Goal: Information Seeking & Learning: Learn about a topic

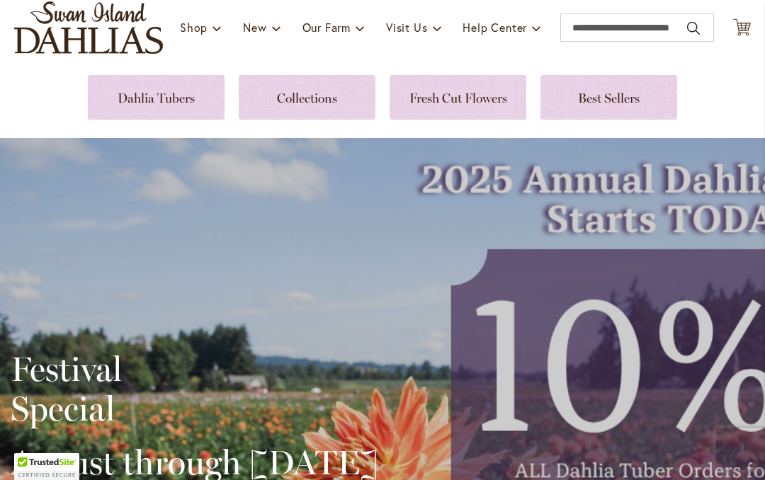
scroll to position [154, 0]
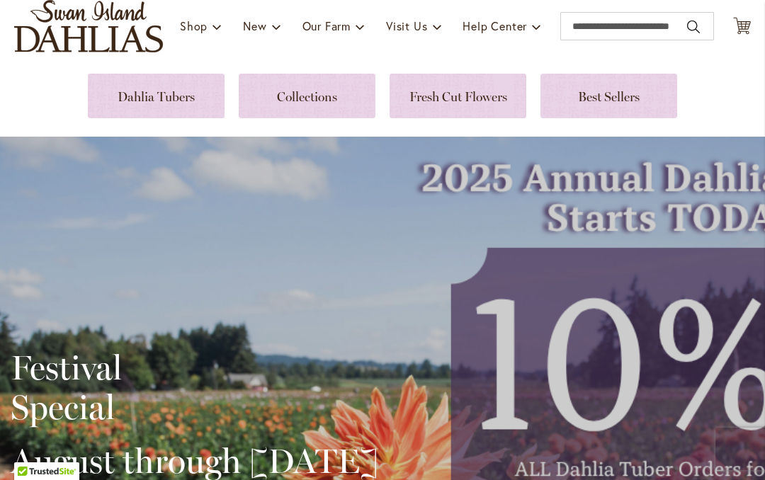
click at [179, 104] on link at bounding box center [156, 96] width 137 height 45
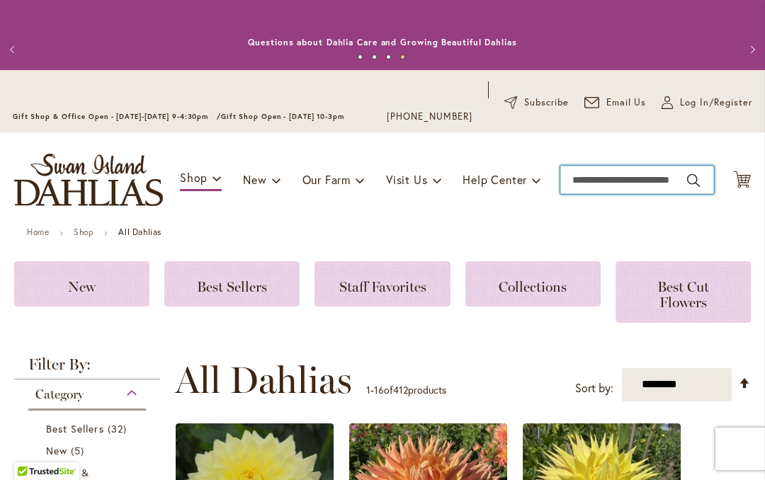
click at [608, 176] on input "Search" at bounding box center [637, 180] width 154 height 28
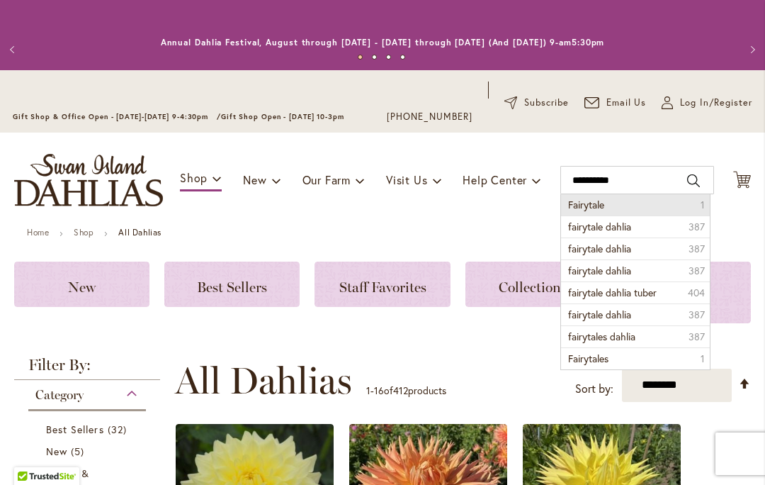
click at [653, 211] on li "Fairytale 1" at bounding box center [635, 204] width 149 height 21
type input "*********"
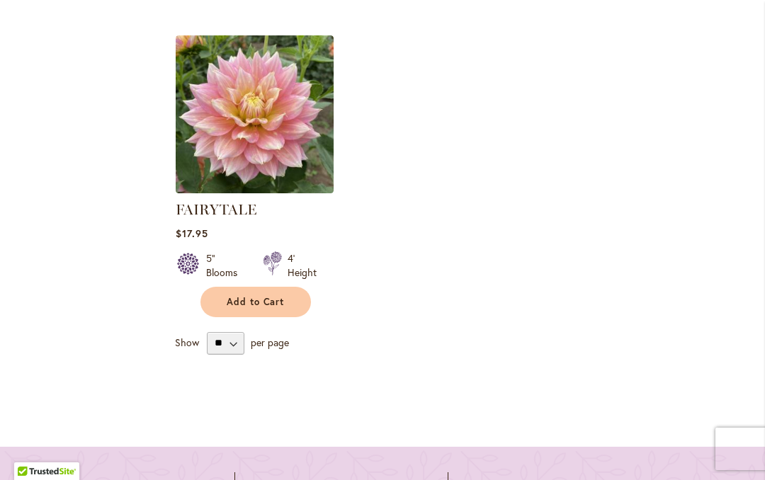
scroll to position [558, 0]
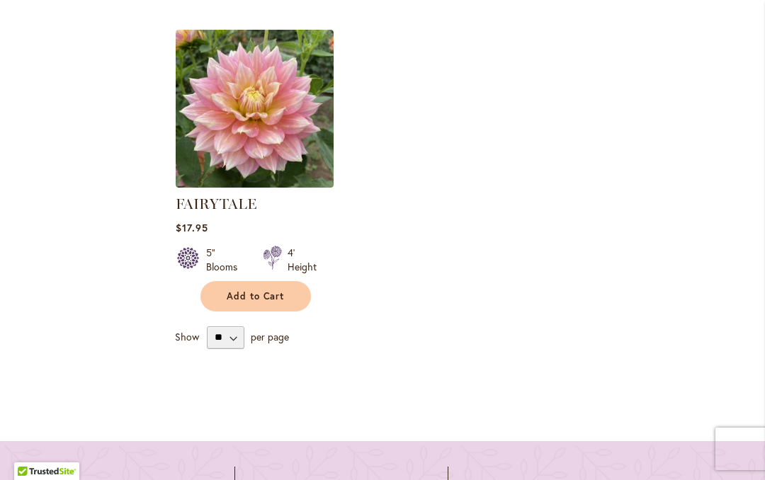
click at [270, 144] on img at bounding box center [255, 109] width 158 height 158
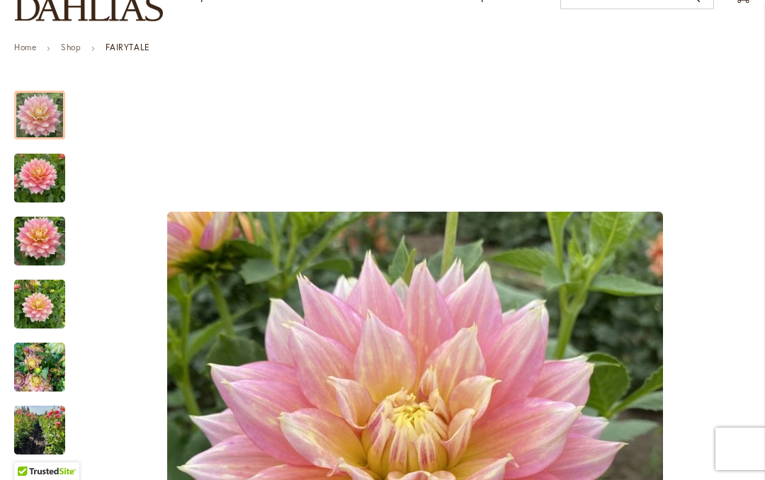
scroll to position [158, 0]
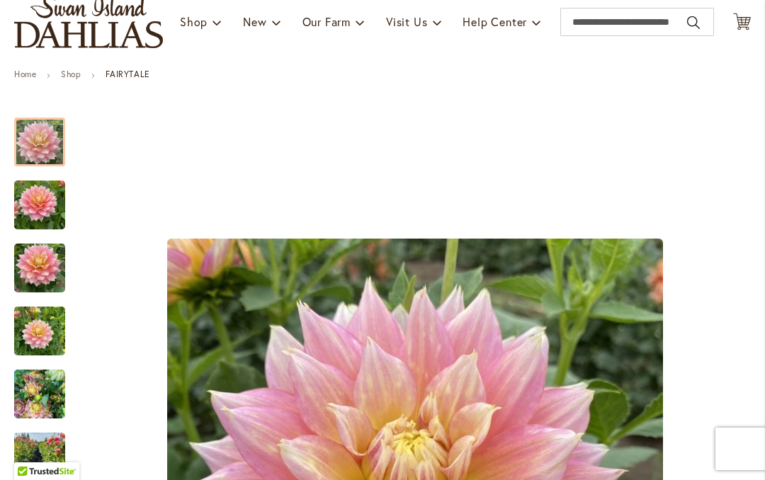
click at [33, 205] on img "Fairytale" at bounding box center [39, 205] width 51 height 68
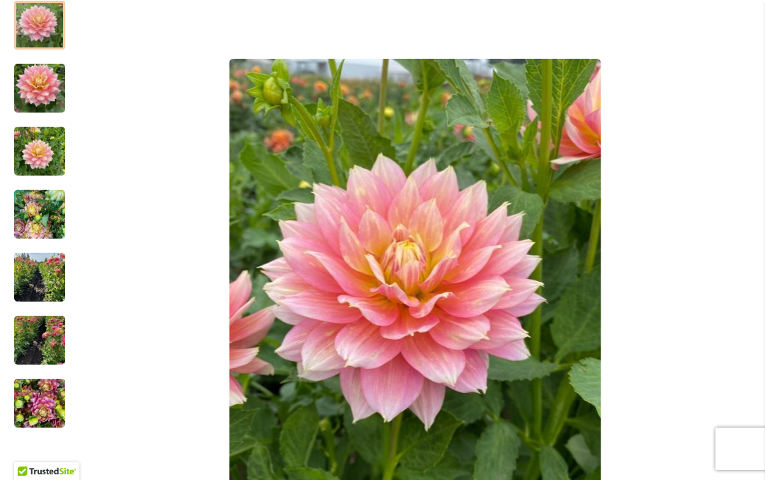
scroll to position [352, 0]
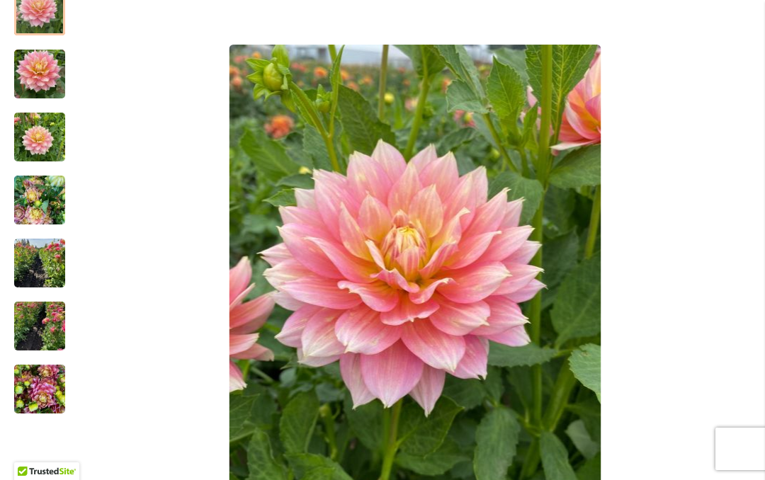
click at [30, 142] on img "Fairytale" at bounding box center [39, 137] width 51 height 68
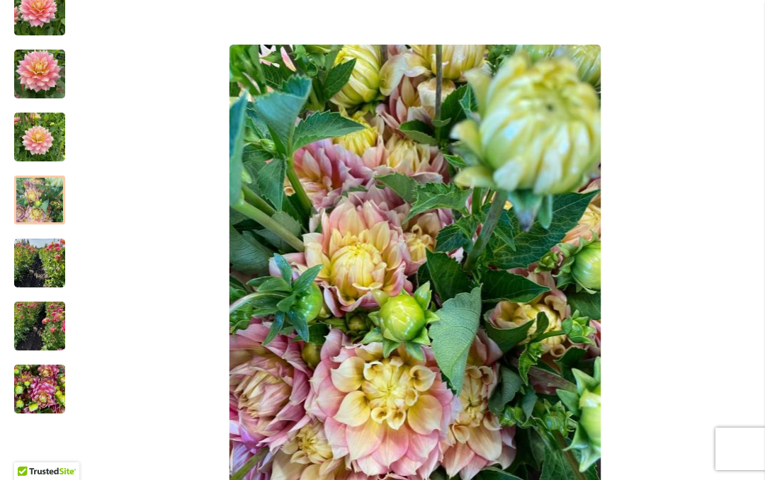
click at [26, 203] on img "Fairytale" at bounding box center [39, 200] width 51 height 68
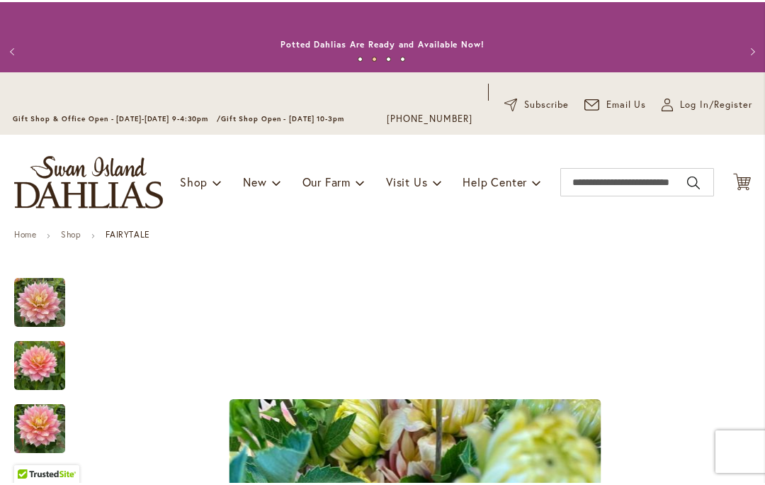
scroll to position [0, 0]
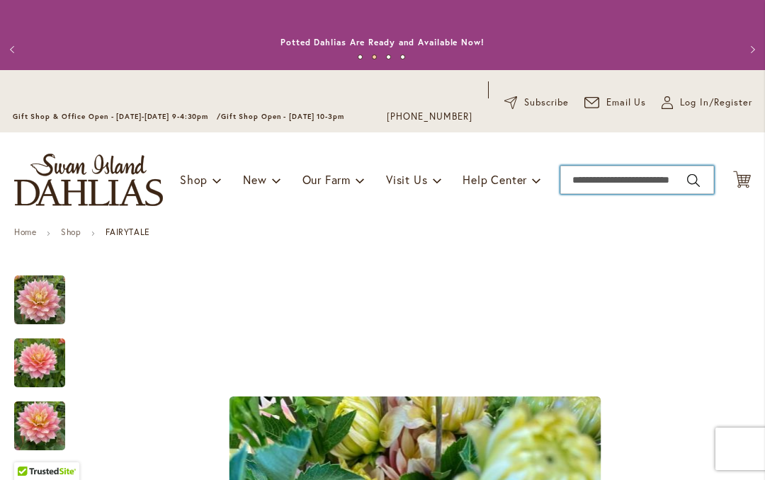
click at [629, 183] on input "Search" at bounding box center [637, 180] width 154 height 28
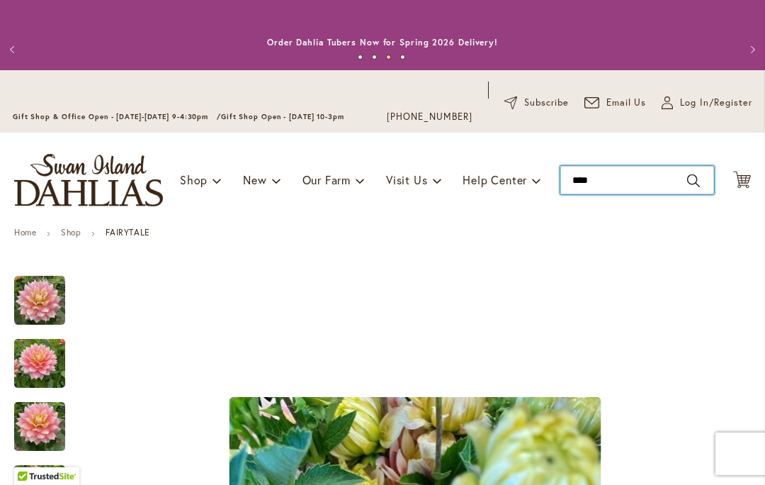
type input "*****"
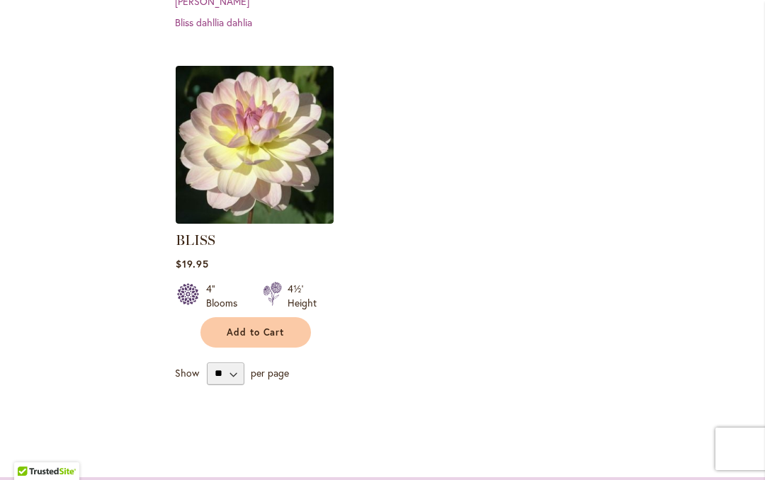
scroll to position [521, 0]
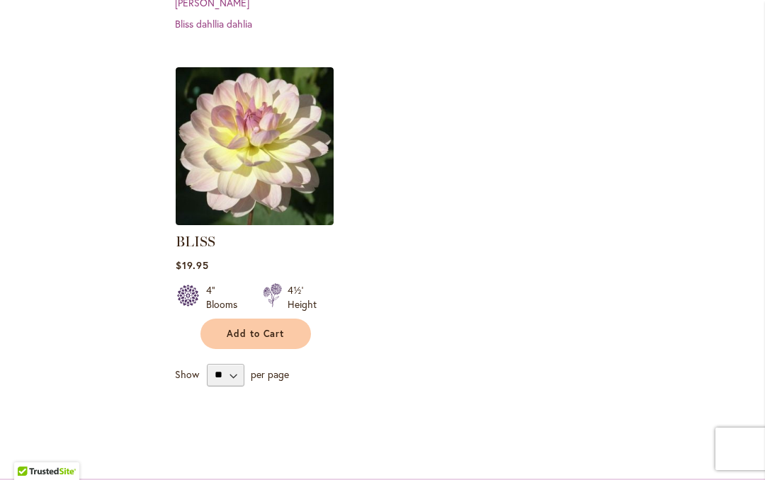
click at [283, 154] on img at bounding box center [255, 146] width 158 height 158
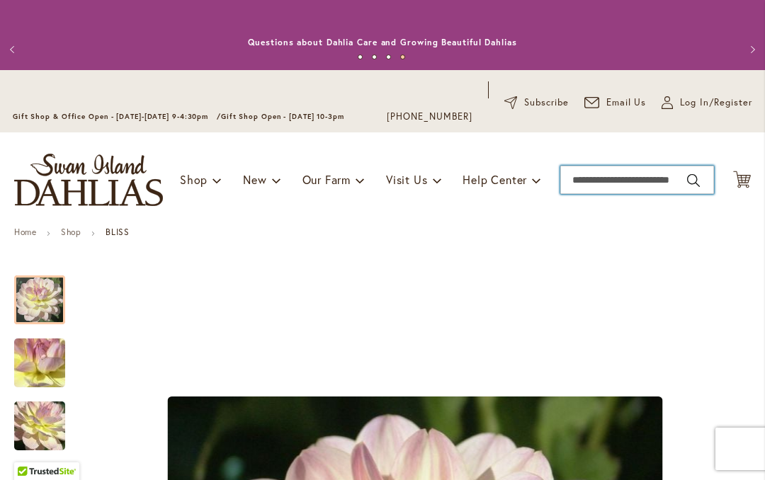
click at [607, 186] on input "Search" at bounding box center [637, 180] width 154 height 28
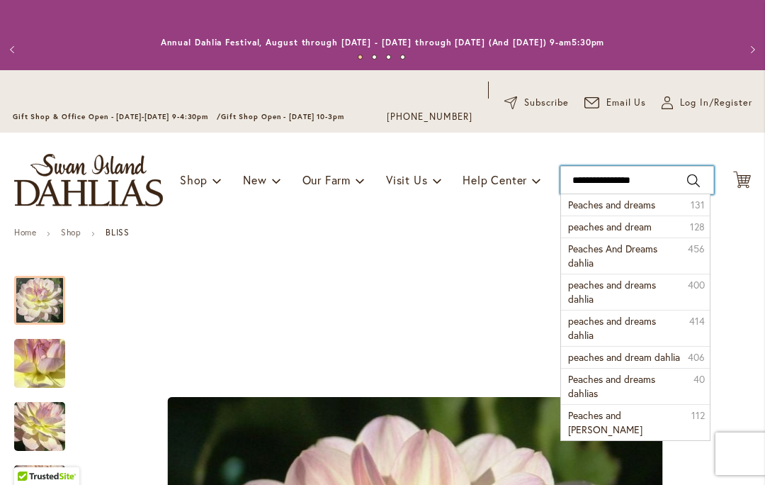
type input "**********"
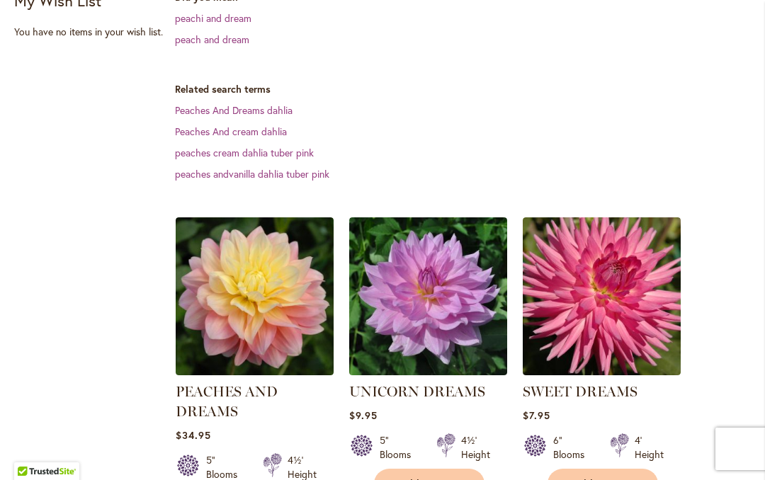
scroll to position [414, 0]
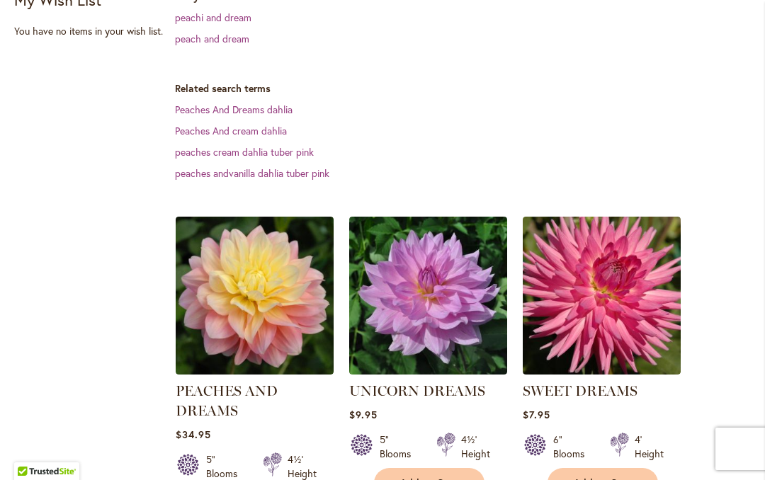
click at [284, 344] on img at bounding box center [255, 296] width 158 height 158
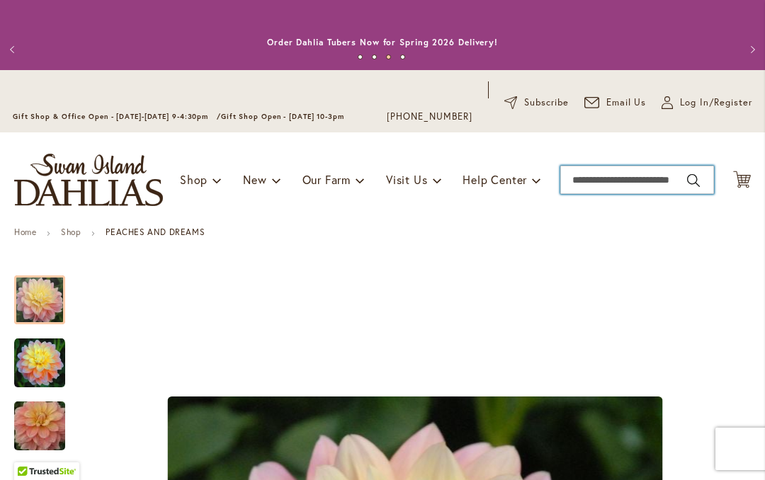
click at [607, 185] on input "Search" at bounding box center [637, 180] width 154 height 28
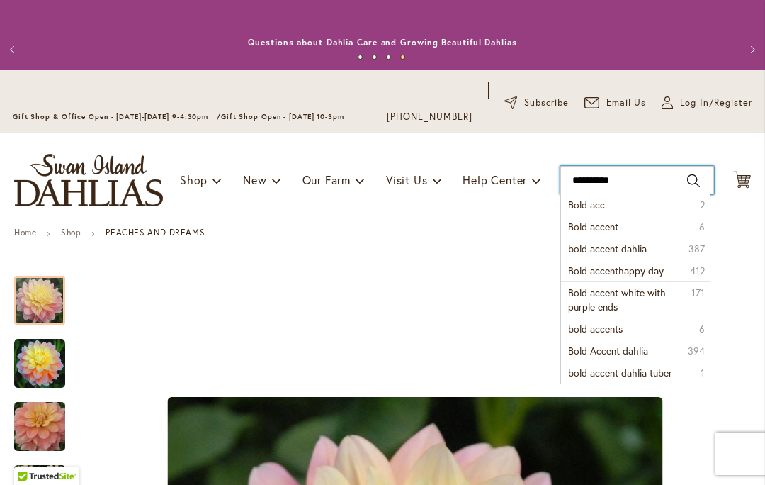
type input "**********"
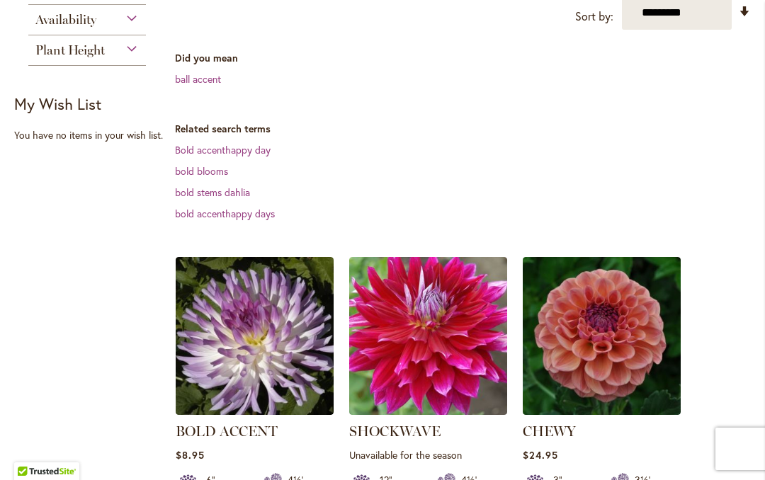
scroll to position [311, 0]
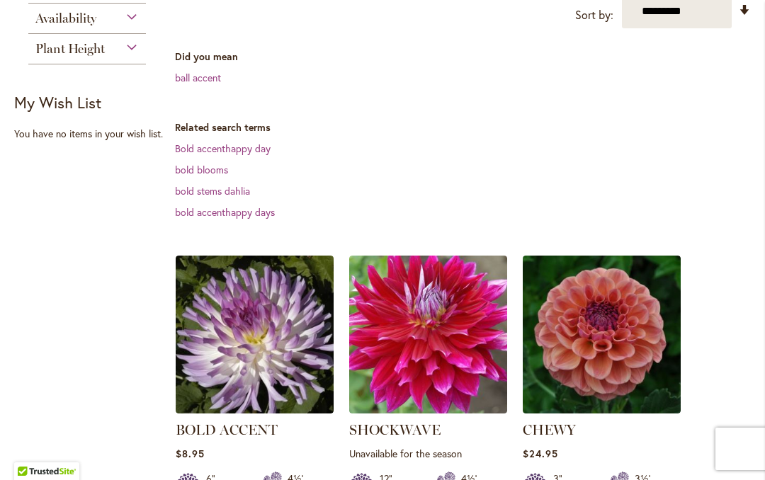
click at [260, 353] on img at bounding box center [255, 335] width 158 height 158
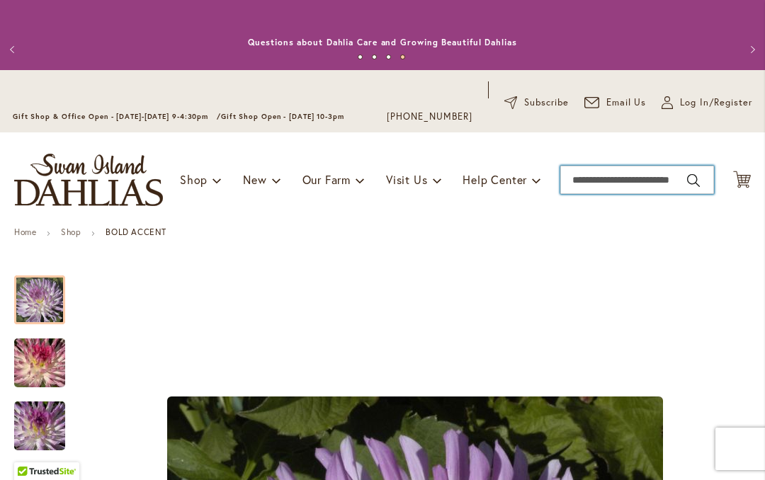
click at [608, 182] on input "Search" at bounding box center [637, 180] width 154 height 28
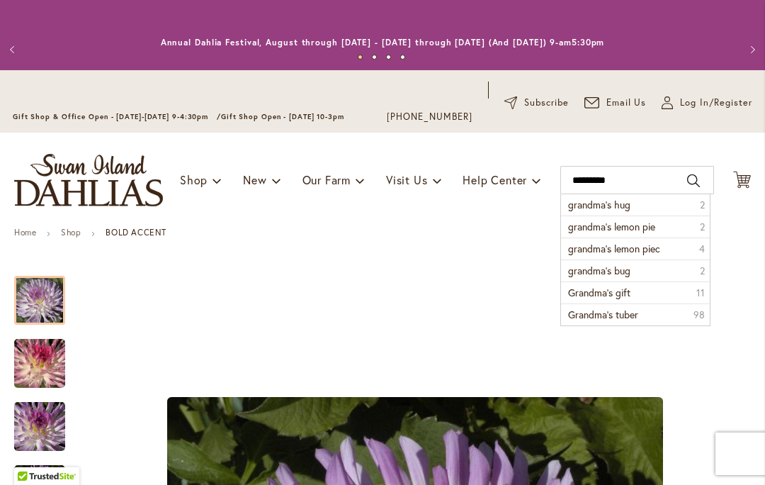
click at [618, 208] on span "grandma’s hug" at bounding box center [599, 204] width 62 height 13
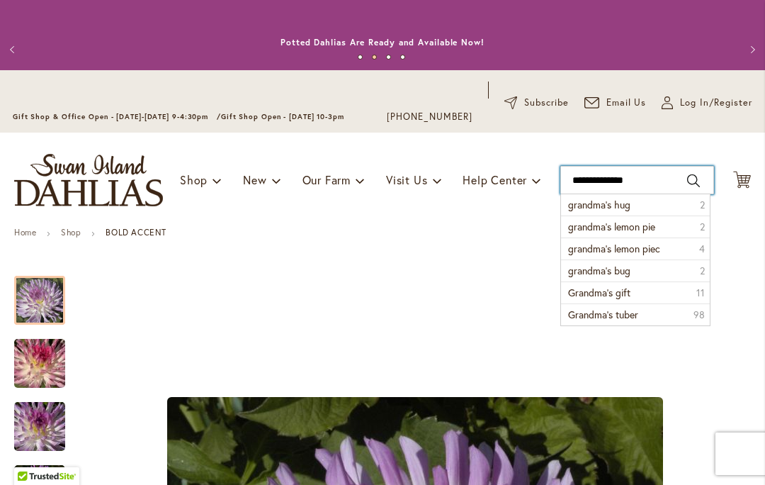
type input "**********"
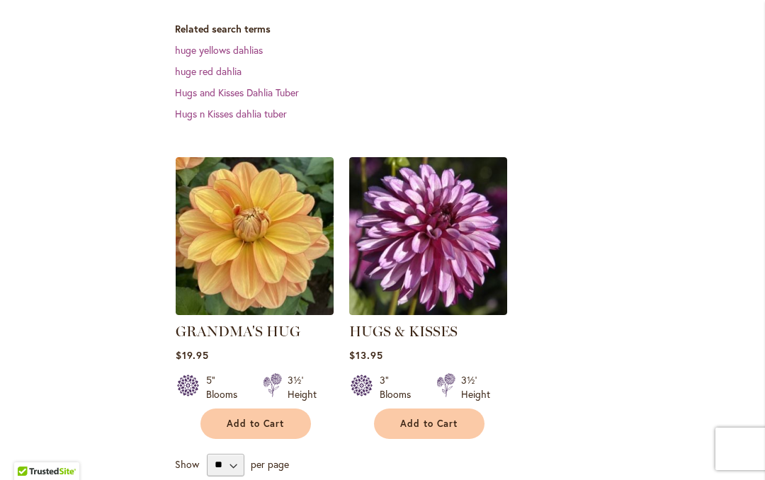
scroll to position [431, 0]
click at [277, 252] on img at bounding box center [255, 236] width 158 height 158
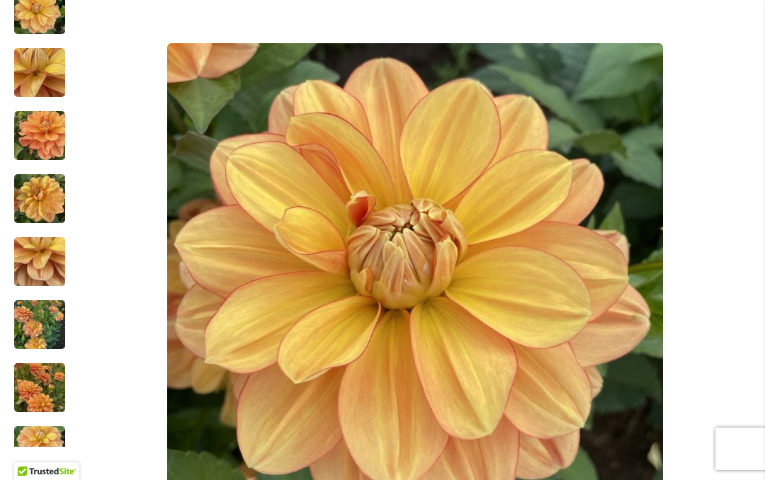
scroll to position [355, 0]
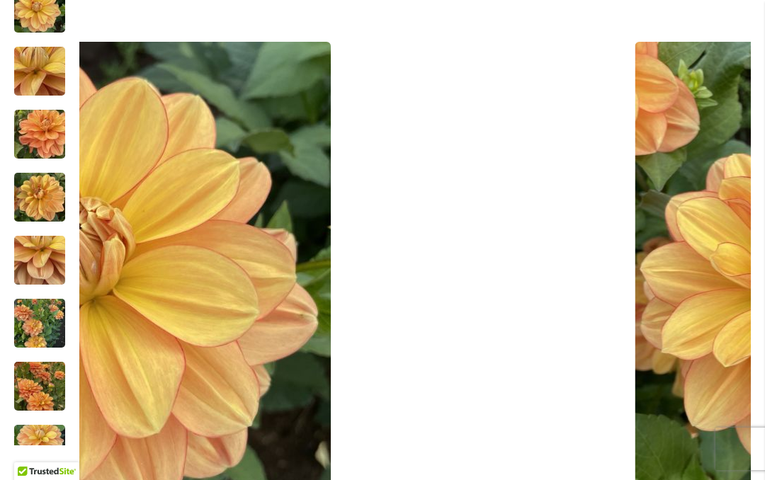
click at [41, 75] on img "GRANDMA'S HUG" at bounding box center [40, 71] width 102 height 77
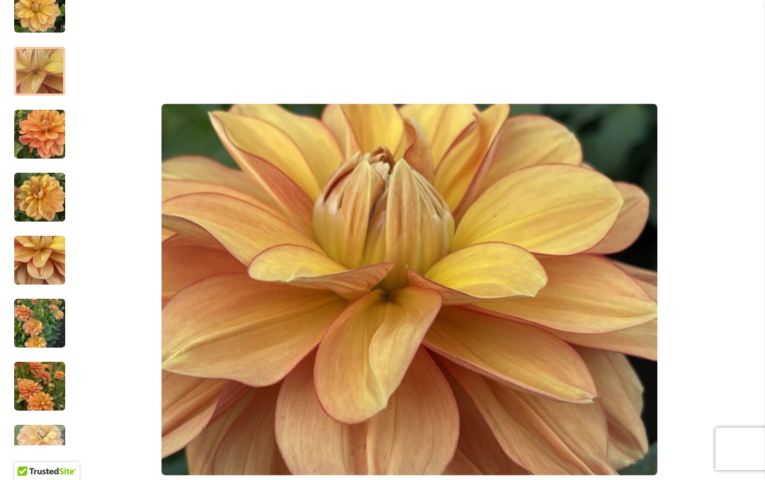
click at [34, 137] on img "GRANDMA'S HUG" at bounding box center [40, 134] width 102 height 77
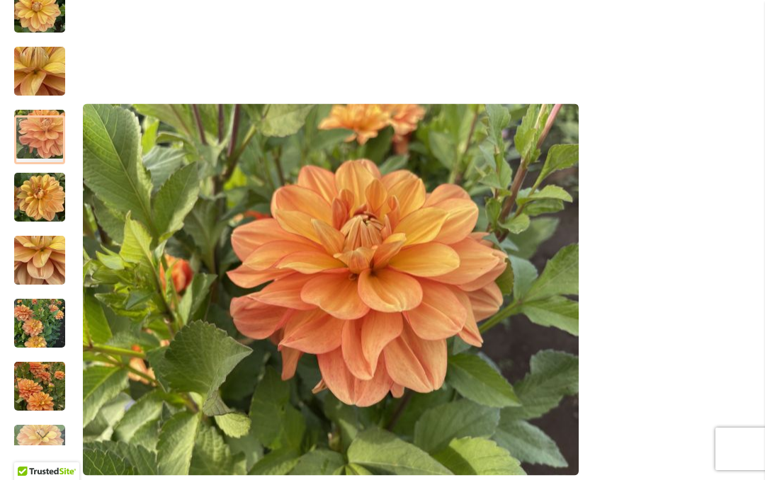
click at [37, 192] on img "GRANDMA'S HUG" at bounding box center [39, 198] width 51 height 68
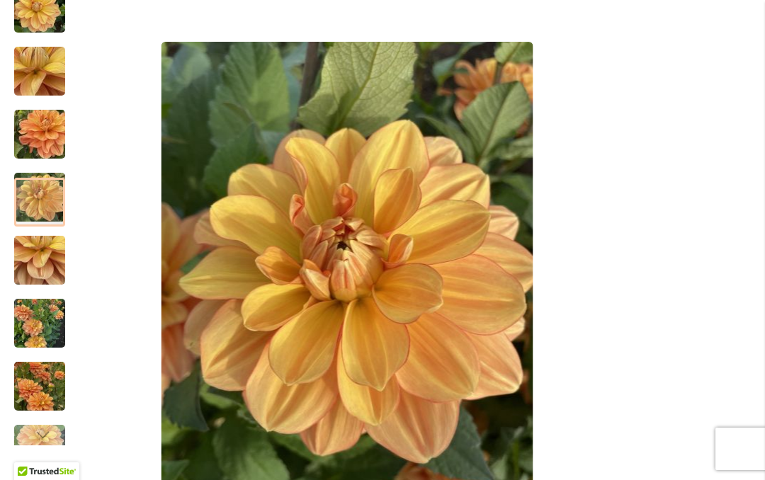
click at [29, 261] on img "GRANDMA'S HUG" at bounding box center [39, 261] width 51 height 68
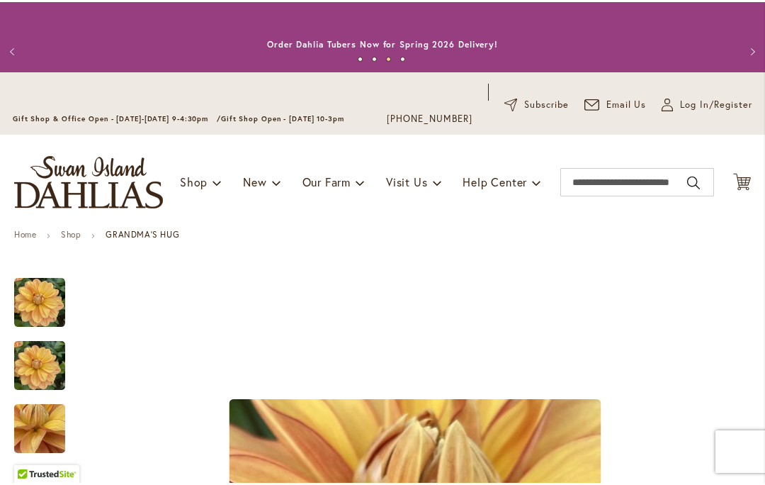
scroll to position [0, 0]
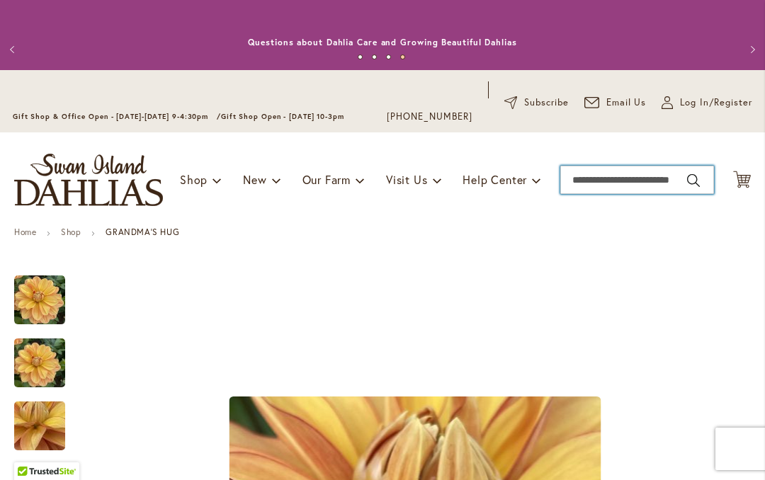
click at [626, 181] on input "Search" at bounding box center [637, 180] width 154 height 28
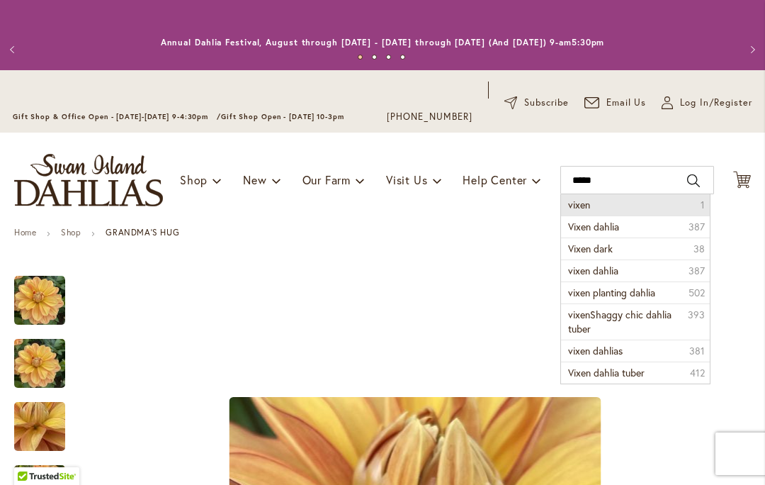
click at [614, 203] on li "vixen 1" at bounding box center [635, 204] width 149 height 21
type input "*****"
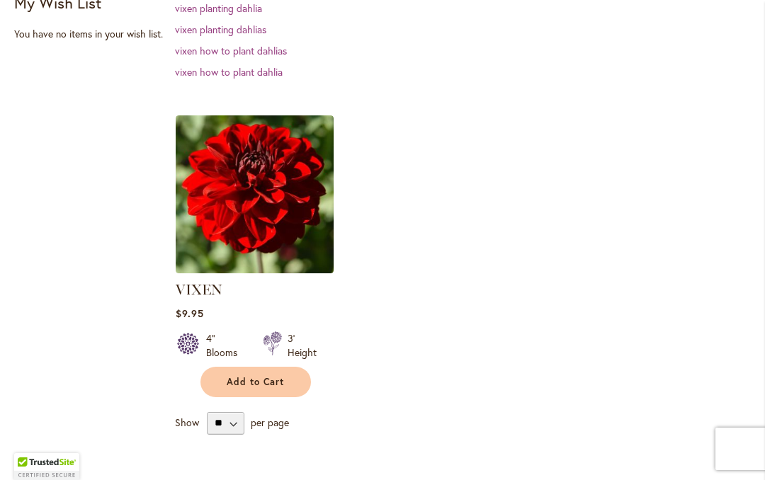
scroll to position [378, 0]
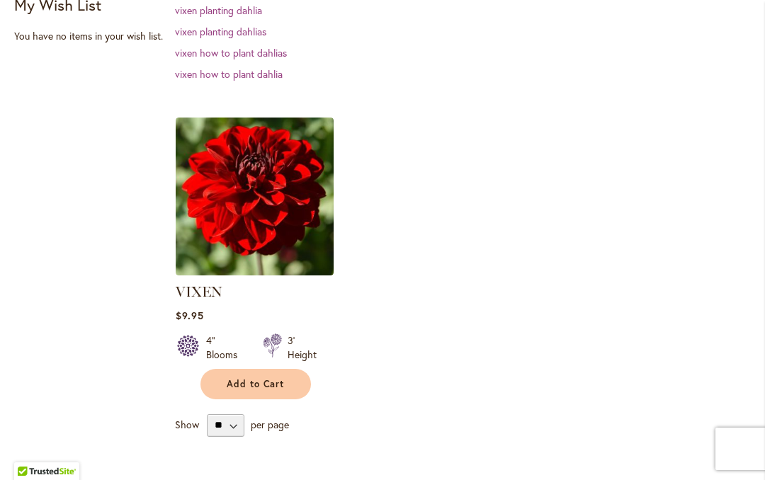
click at [274, 220] on img at bounding box center [255, 197] width 158 height 158
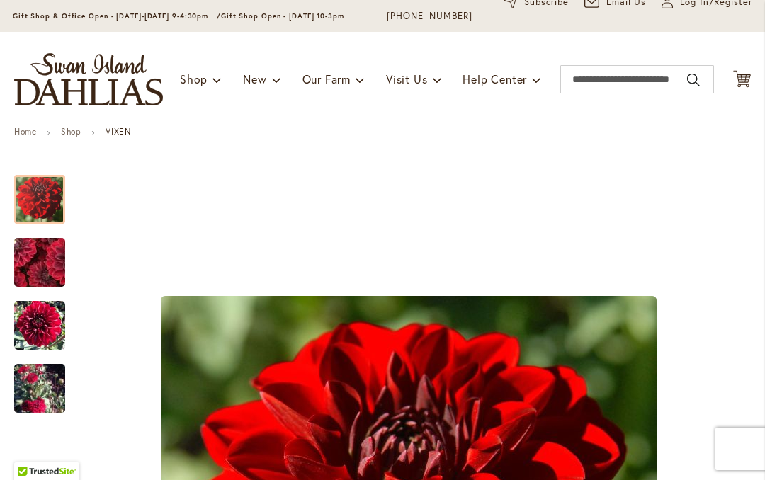
scroll to position [155, 0]
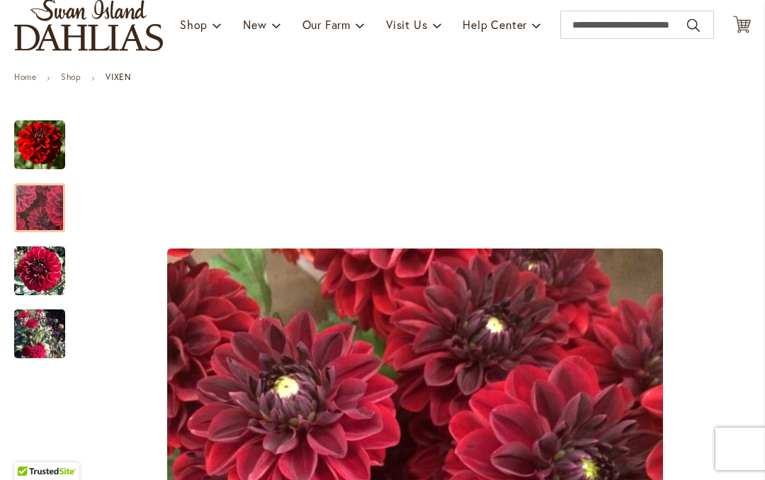
click at [38, 205] on img "VIXEN" at bounding box center [39, 208] width 101 height 98
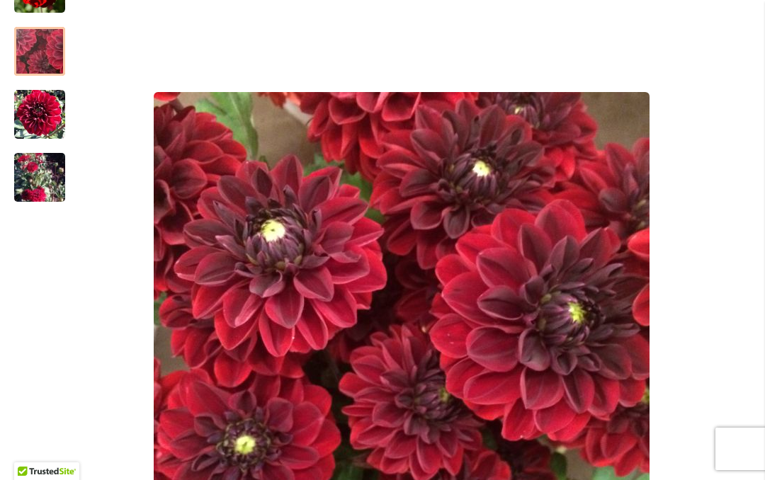
scroll to position [315, 0]
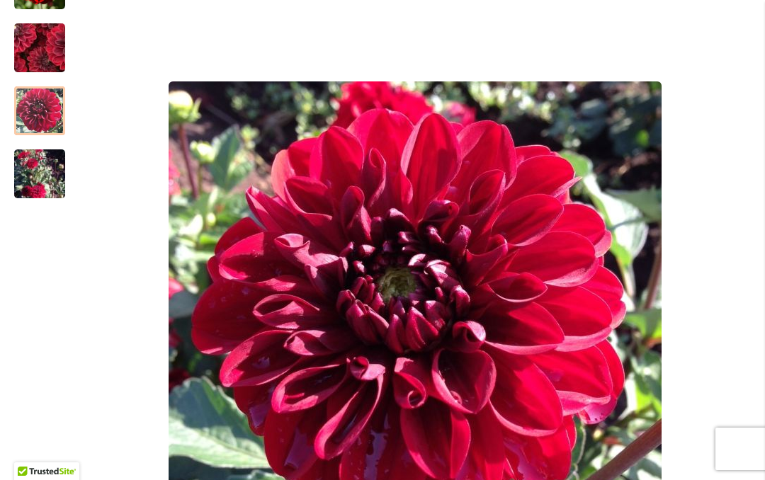
click at [30, 111] on img "VIXEN" at bounding box center [39, 111] width 51 height 52
click at [25, 177] on img "VIXEN" at bounding box center [39, 174] width 51 height 93
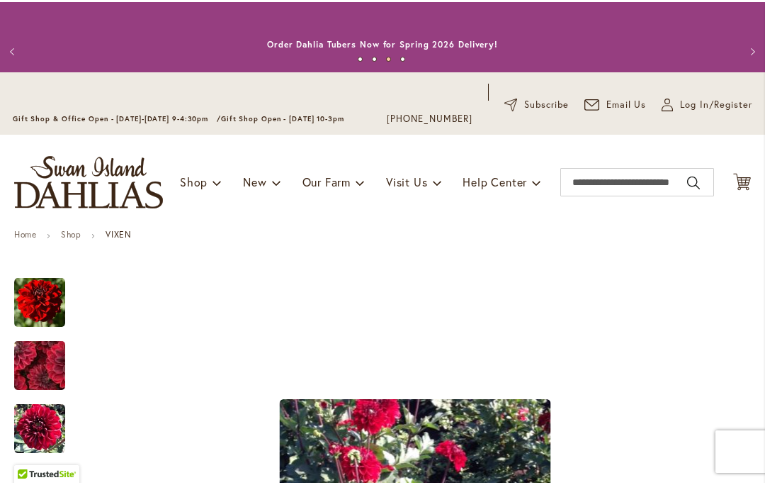
scroll to position [0, 0]
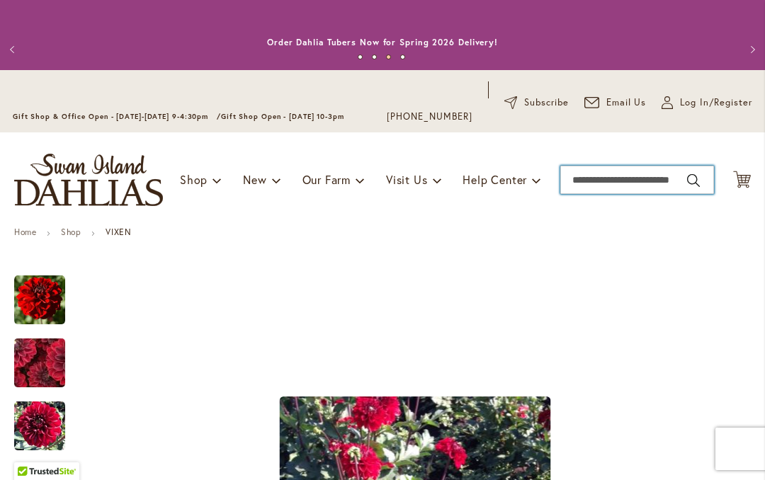
click at [616, 182] on input "Search" at bounding box center [637, 180] width 154 height 28
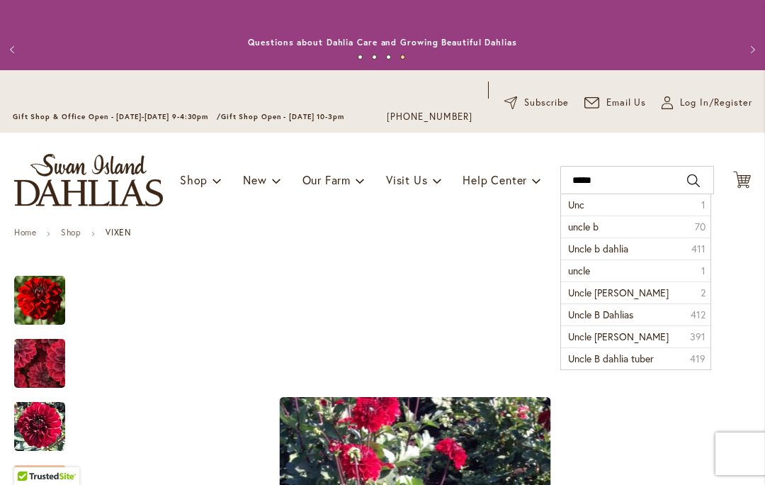
click at [613, 227] on li "uncle b 70" at bounding box center [635, 226] width 149 height 22
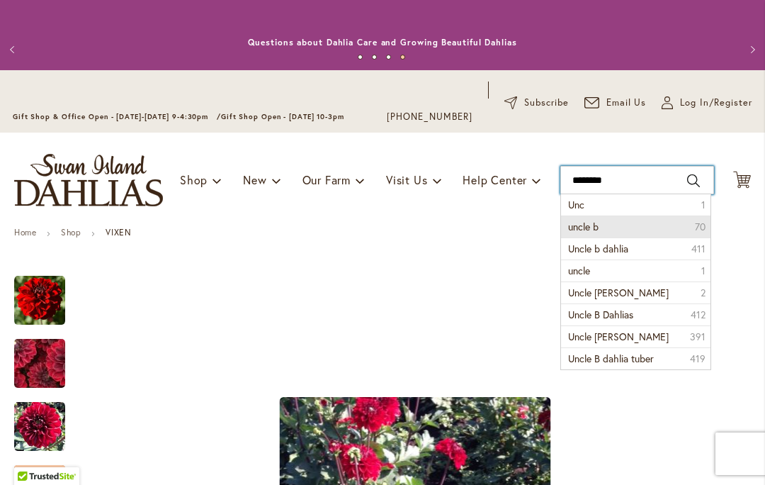
type input "*******"
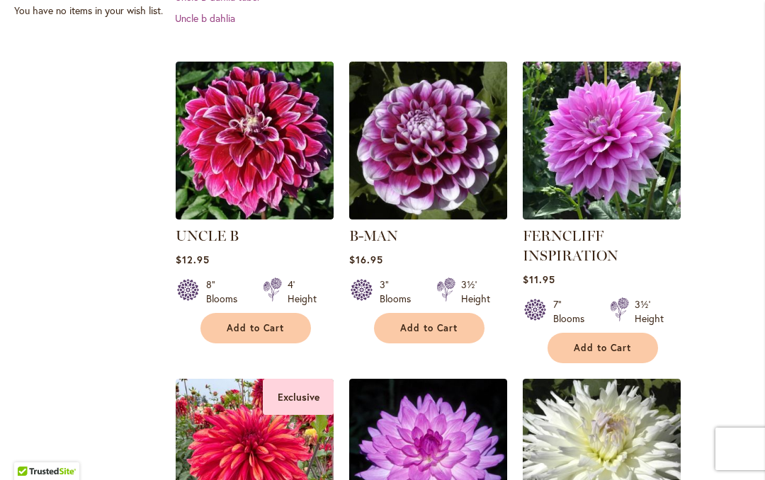
scroll to position [436, 0]
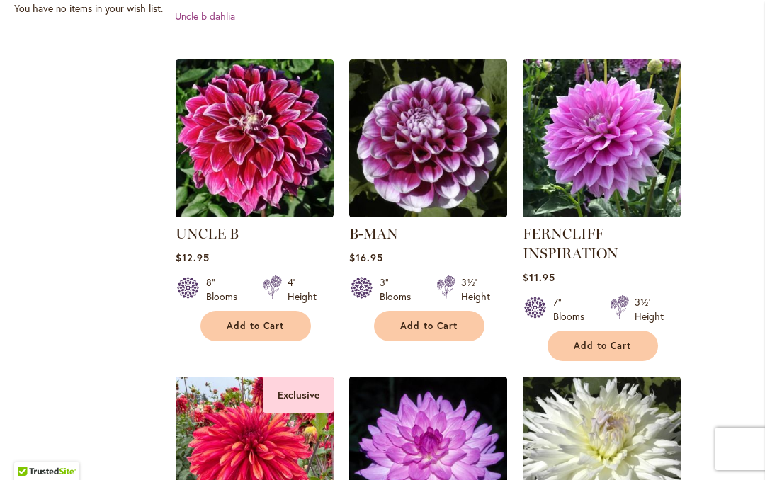
click at [282, 162] on img at bounding box center [255, 139] width 158 height 158
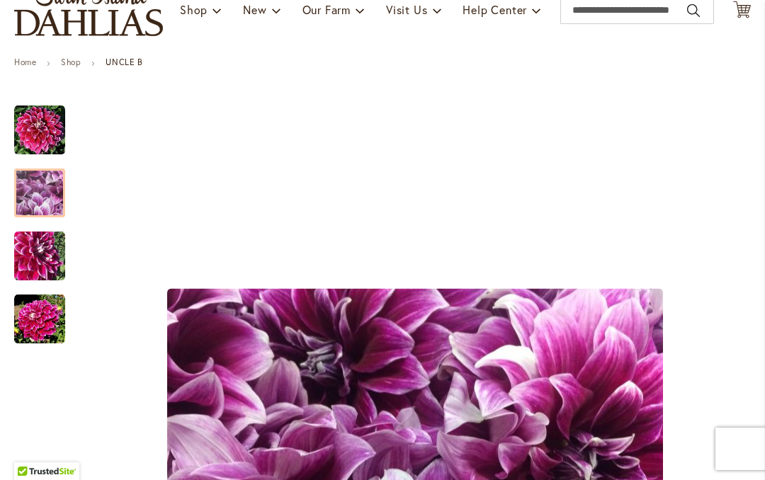
scroll to position [171, 0]
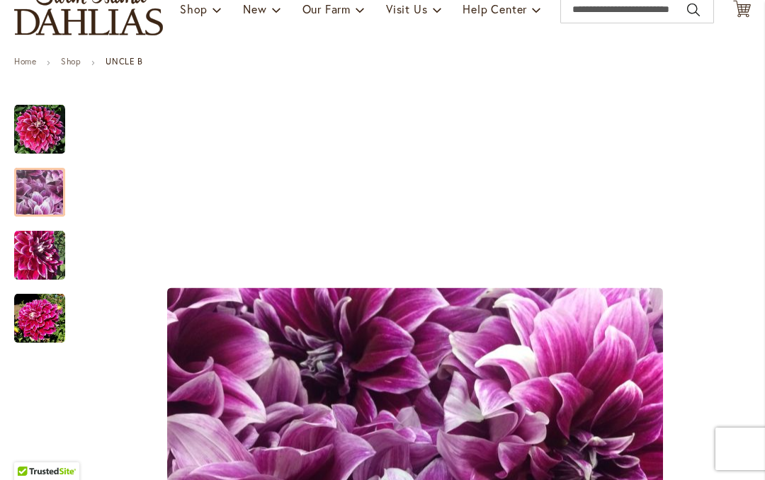
click at [33, 128] on img "Uncle B" at bounding box center [39, 129] width 51 height 51
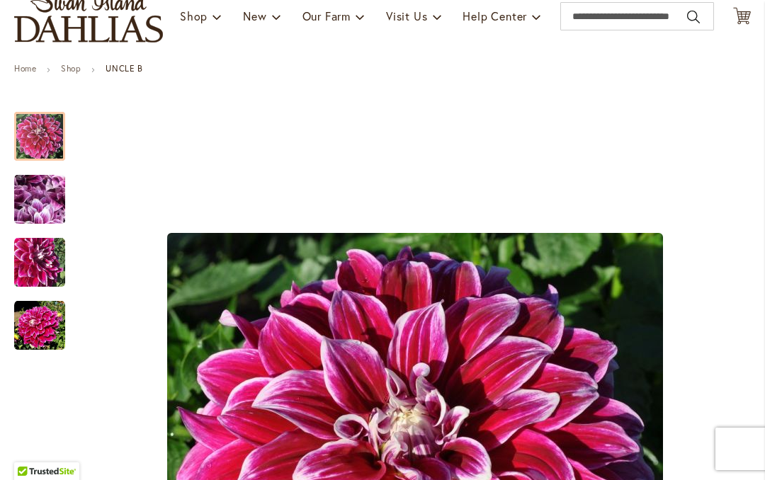
scroll to position [163, 0]
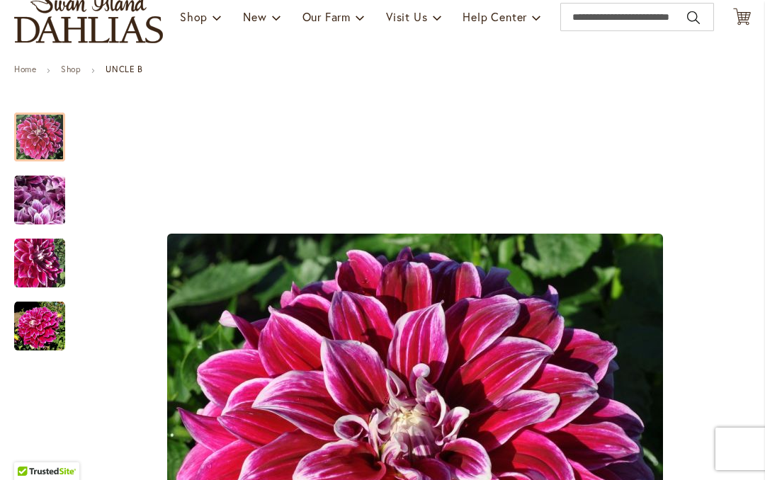
click at [35, 202] on img "Uncle B" at bounding box center [40, 200] width 102 height 77
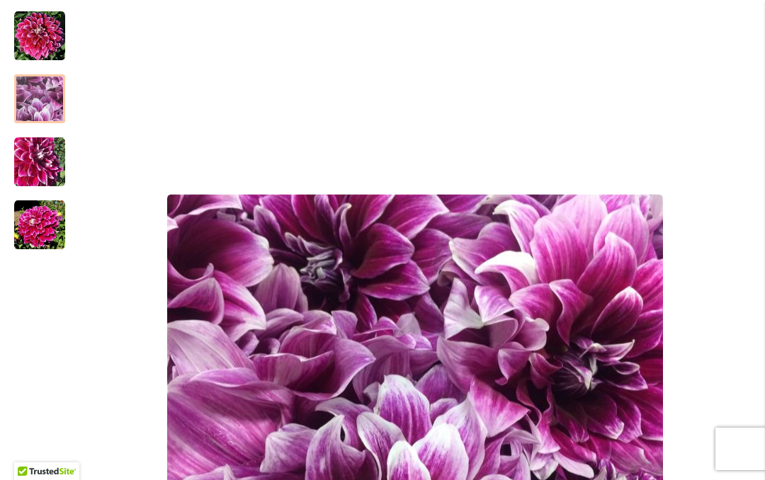
scroll to position [270, 0]
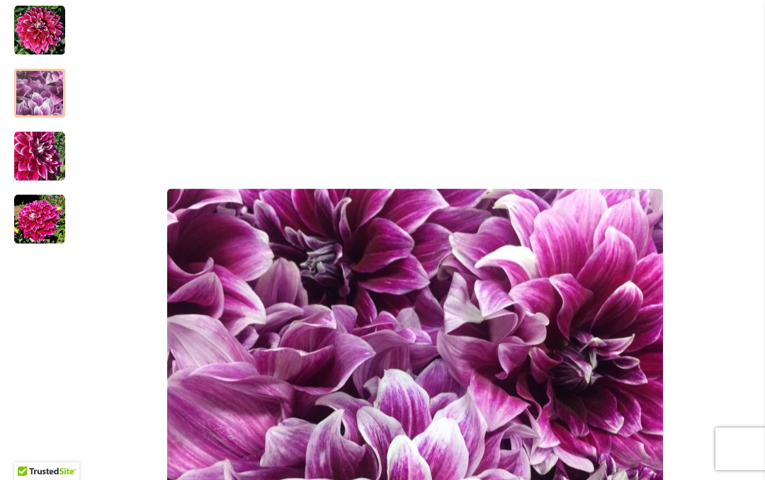
click at [33, 172] on img "Uncle B" at bounding box center [39, 156] width 51 height 51
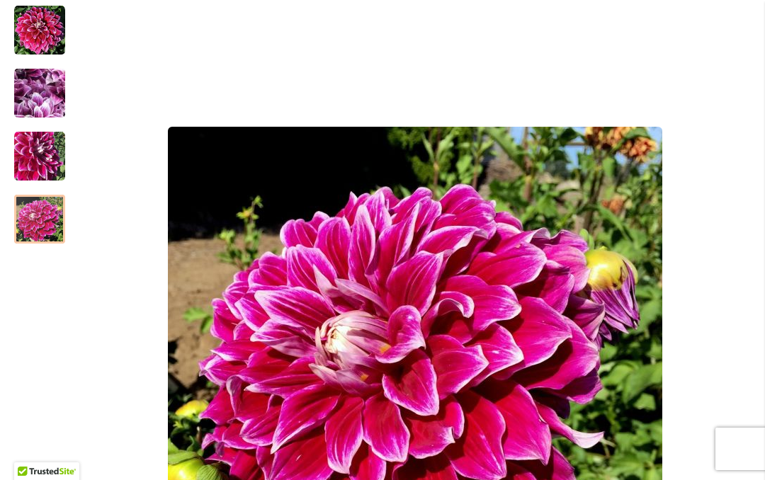
click at [28, 225] on img "Uncle B" at bounding box center [39, 219] width 51 height 51
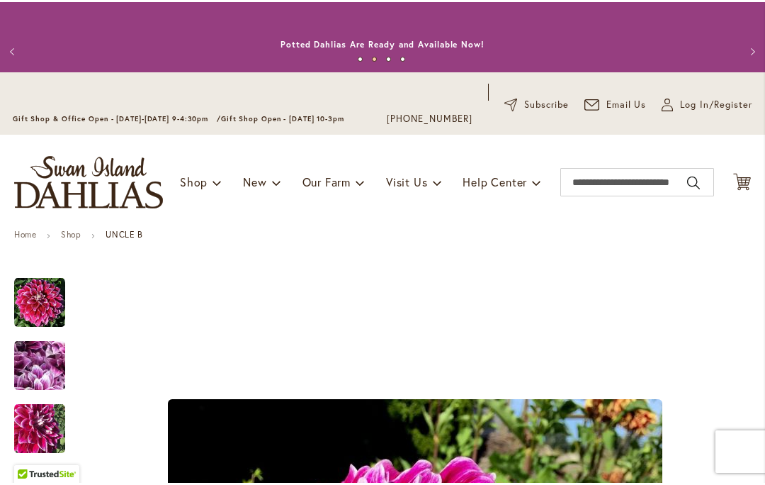
scroll to position [0, 0]
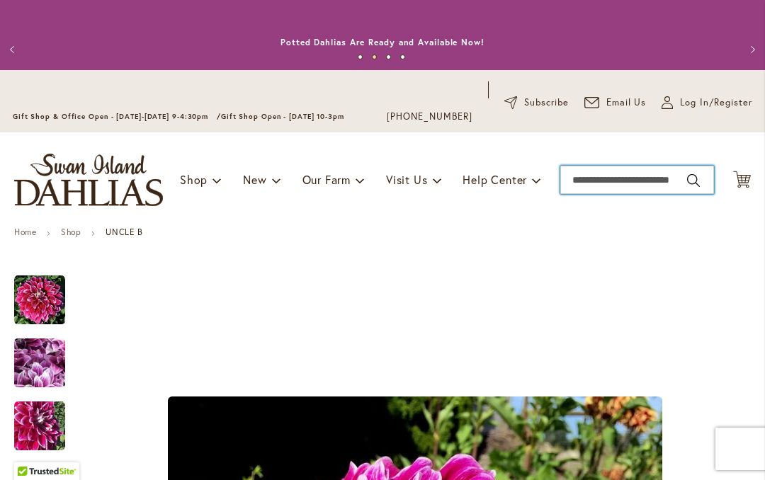
click at [613, 179] on input "Search" at bounding box center [637, 180] width 154 height 28
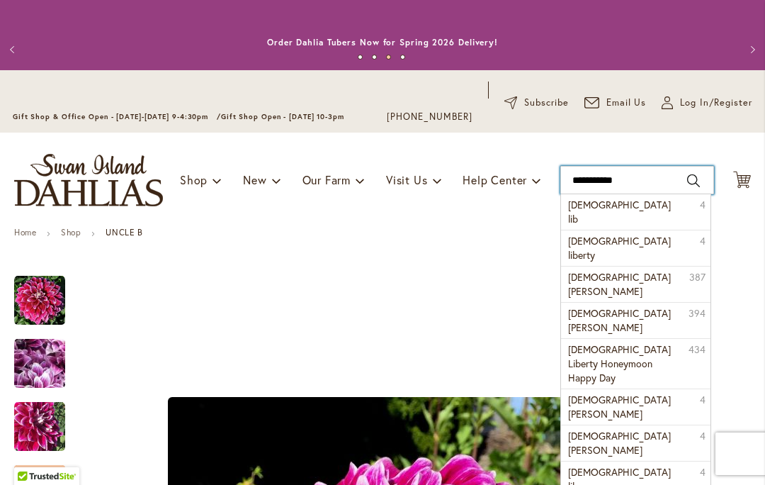
type input "**********"
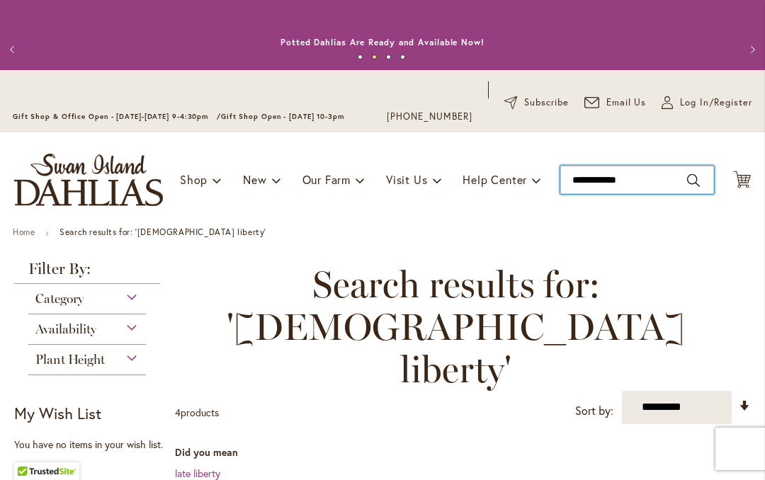
click at [607, 186] on input "**********" at bounding box center [637, 180] width 154 height 28
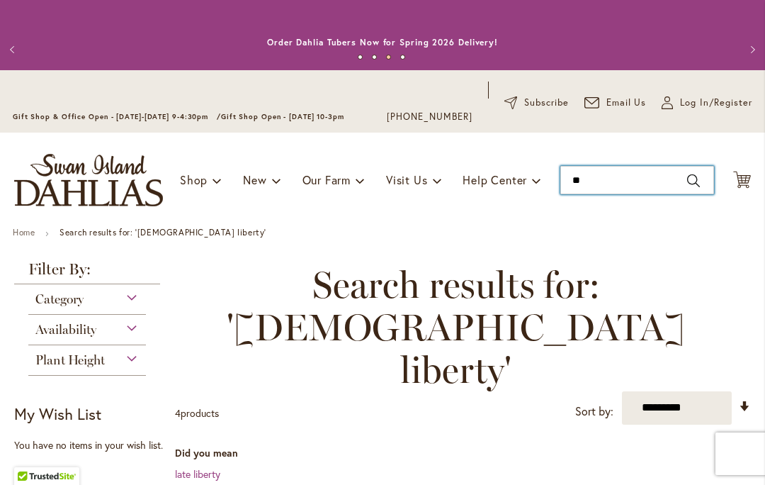
type input "*"
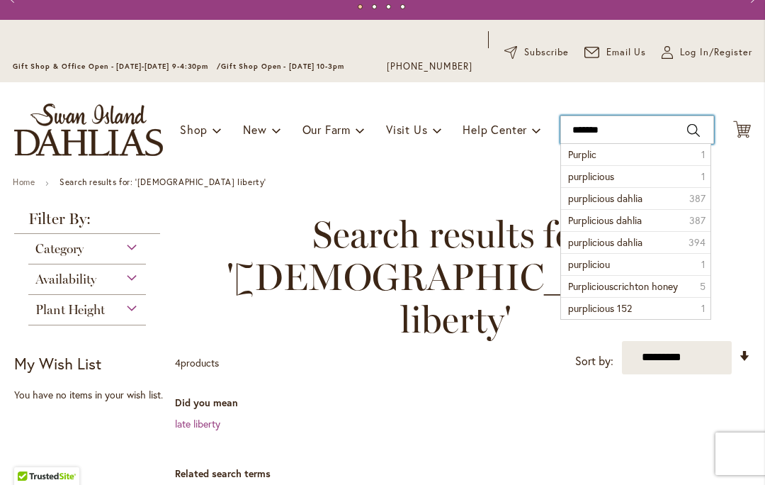
scroll to position [50, 0]
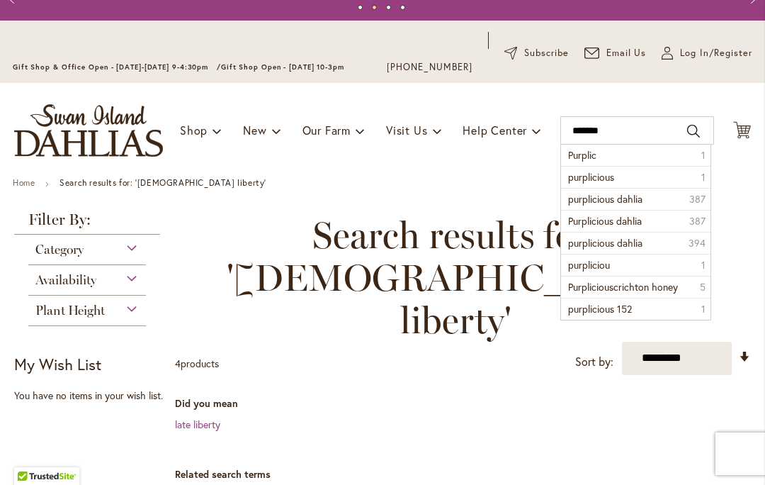
click at [614, 181] on span "purplicious" at bounding box center [591, 176] width 46 height 13
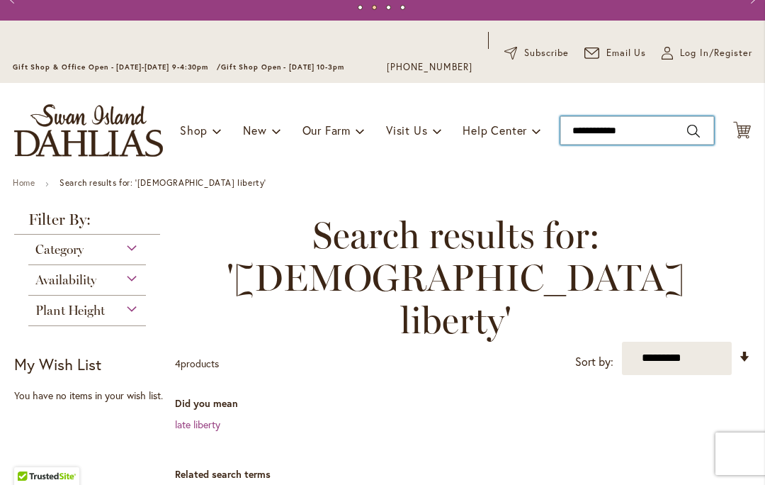
type input "**********"
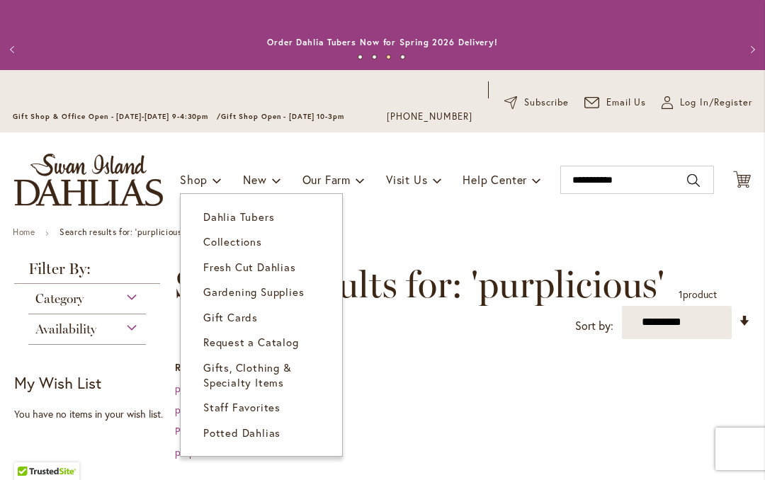
click at [252, 225] on link "Dahlia Tubers" at bounding box center [262, 217] width 162 height 25
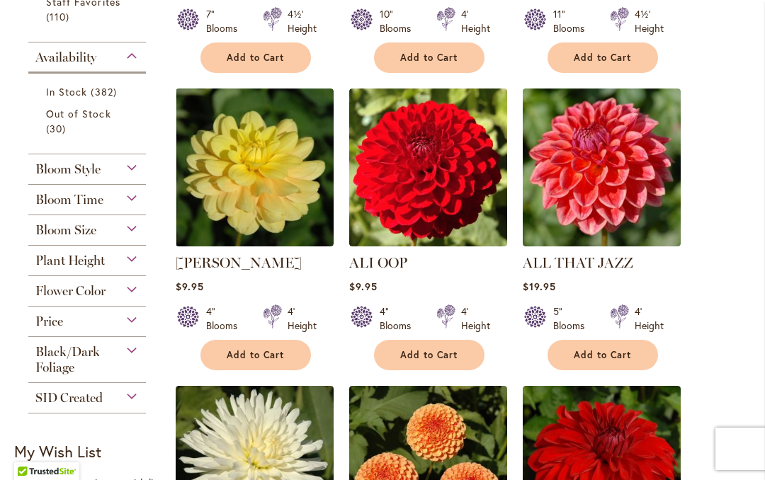
scroll to position [633, 0]
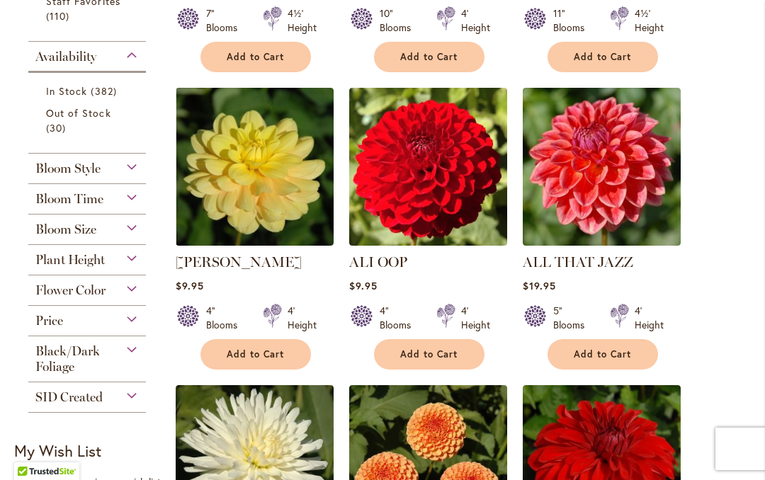
click at [128, 295] on div "Flower Color" at bounding box center [87, 287] width 118 height 23
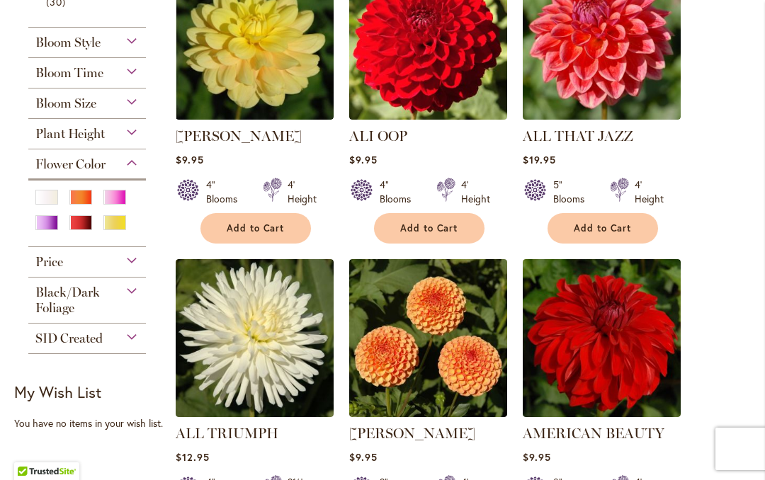
scroll to position [762, 0]
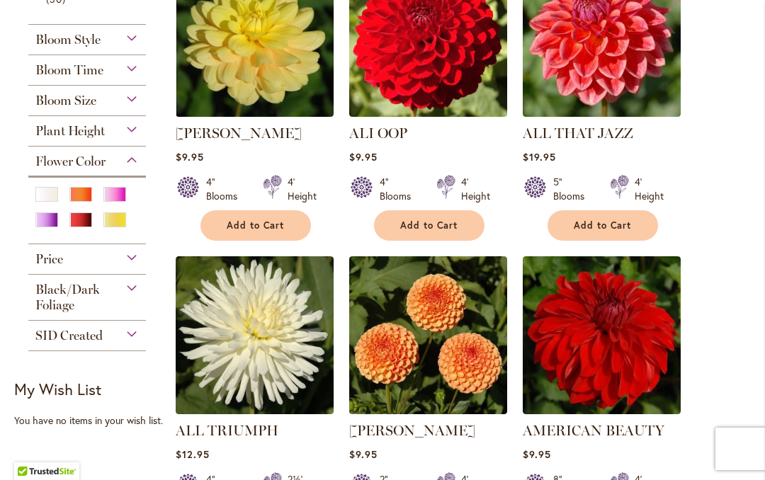
click at [54, 227] on div "Purple" at bounding box center [46, 220] width 23 height 15
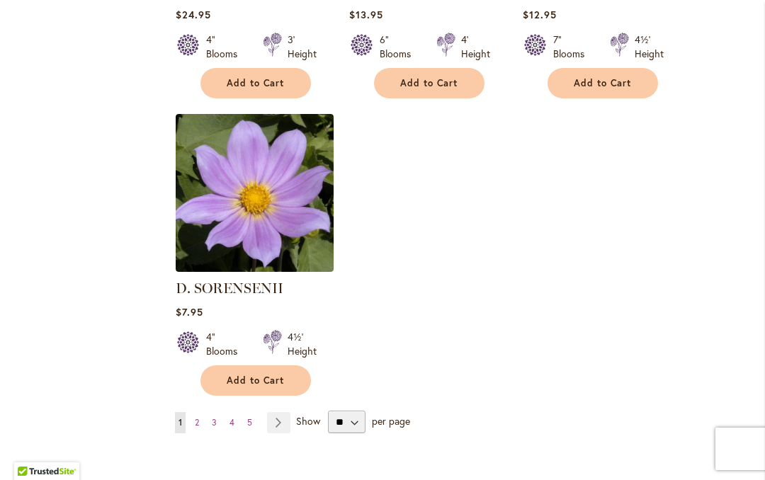
scroll to position [1757, 0]
click at [355, 425] on select "** ** ** **" at bounding box center [347, 422] width 38 height 23
select select "**"
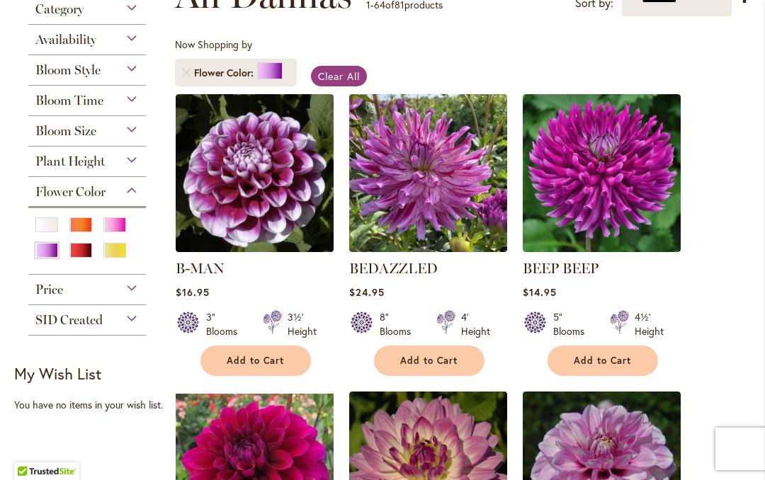
scroll to position [337, 0]
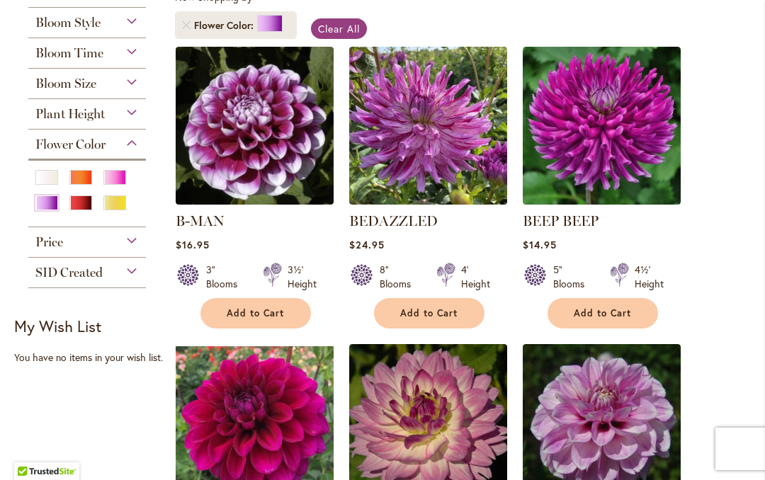
click at [86, 206] on div "Red" at bounding box center [80, 203] width 23 height 15
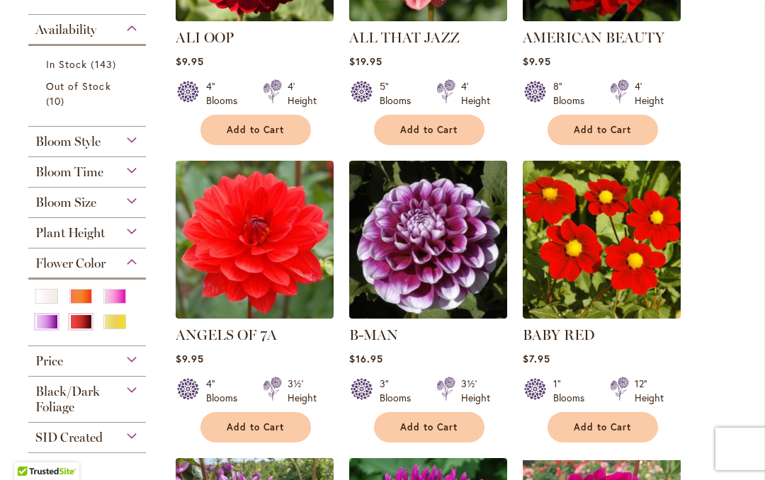
scroll to position [528, 0]
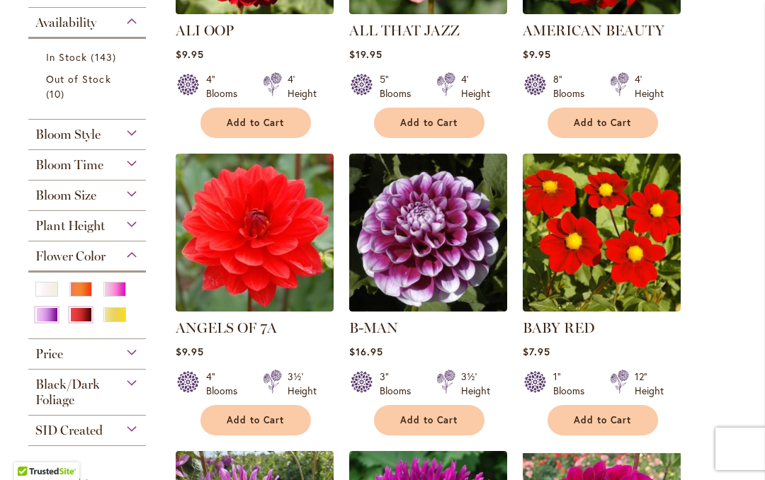
click at [125, 391] on div "Black/Dark Foliage" at bounding box center [87, 389] width 118 height 38
click at [128, 397] on div "Black/Dark Foliage" at bounding box center [87, 389] width 118 height 38
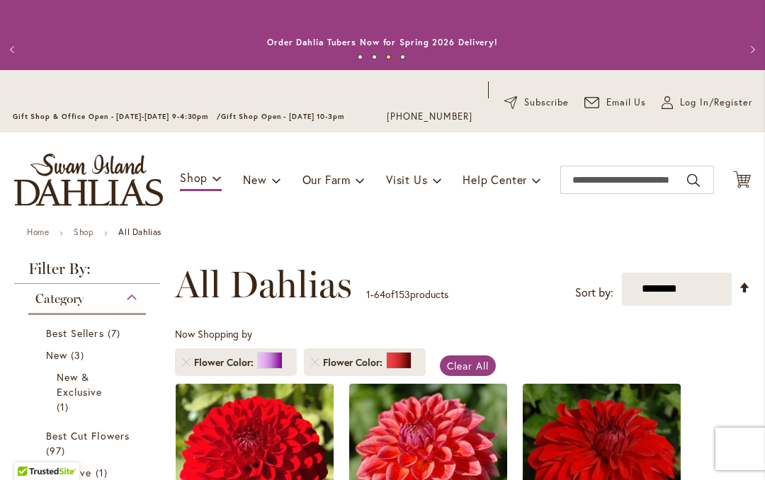
scroll to position [0, 0]
click at [481, 368] on span "Clear All" at bounding box center [468, 365] width 42 height 13
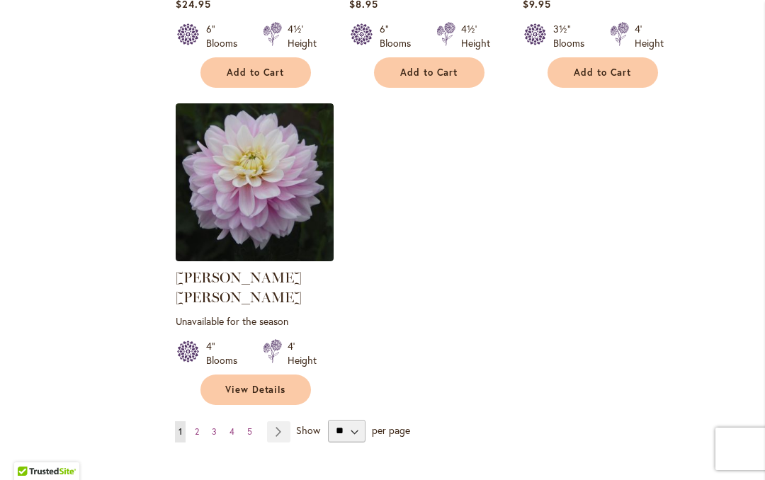
scroll to position [6648, 0]
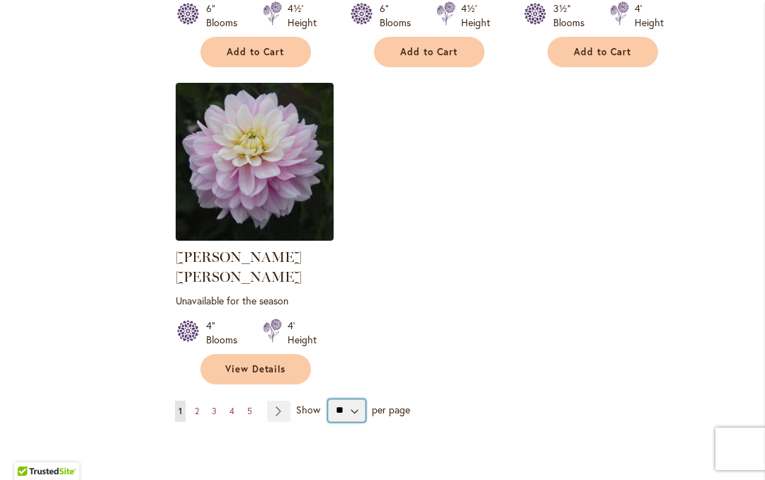
click at [352, 400] on select "** ** ** **" at bounding box center [347, 411] width 38 height 23
click at [285, 401] on link "Page Next" at bounding box center [278, 411] width 23 height 21
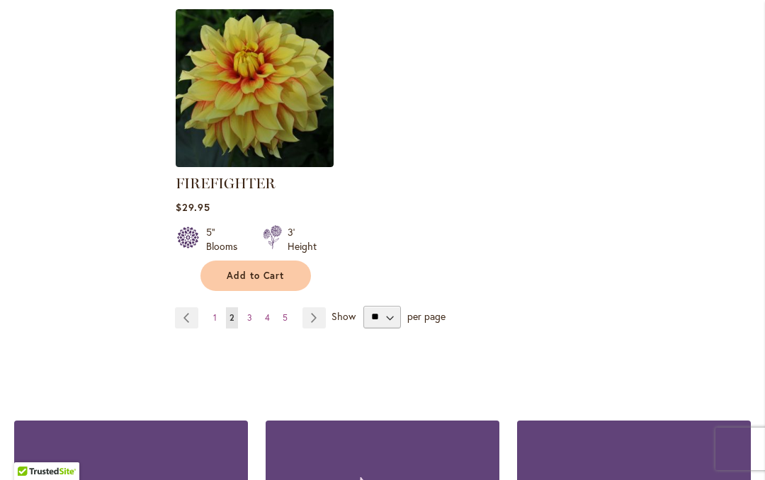
scroll to position [6870, 0]
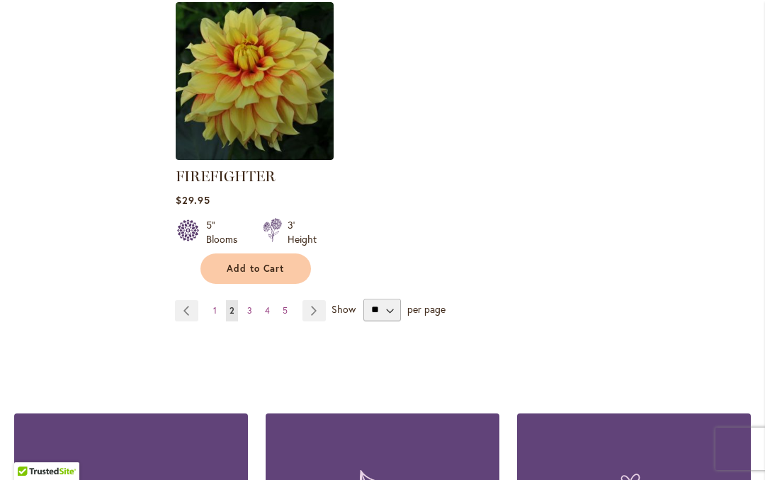
click at [324, 300] on link "Page Next" at bounding box center [313, 310] width 23 height 21
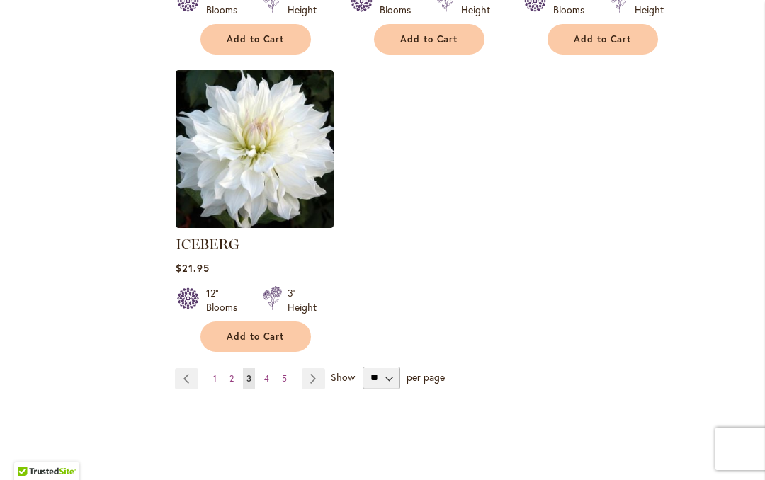
scroll to position [6838, 0]
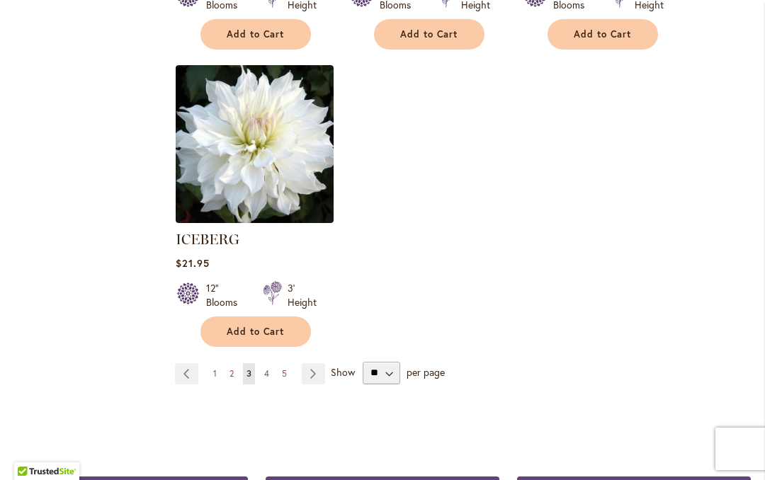
click at [324, 363] on link "Page Next" at bounding box center [313, 373] width 23 height 21
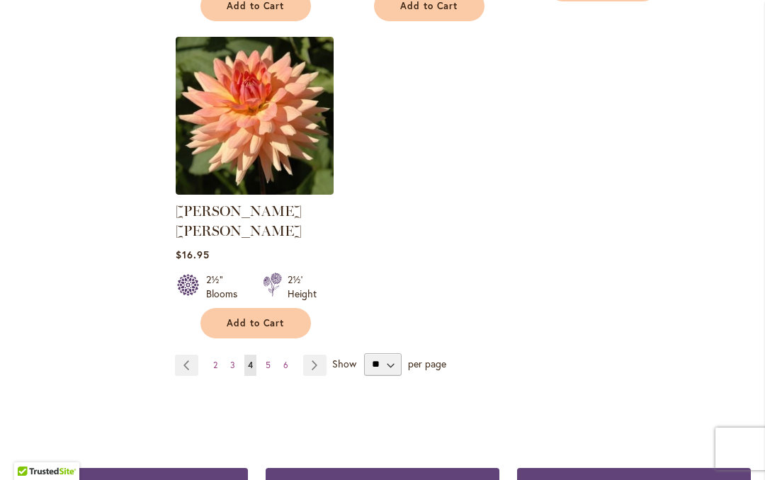
scroll to position [6788, 0]
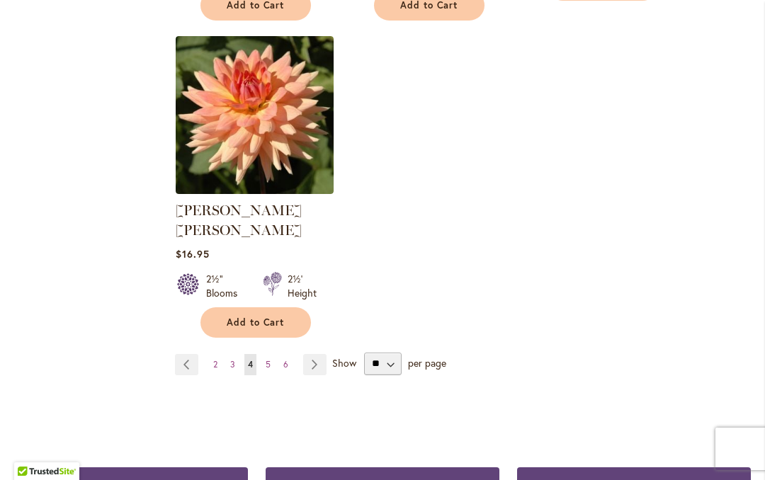
click at [317, 354] on link "Page Next" at bounding box center [314, 364] width 23 height 21
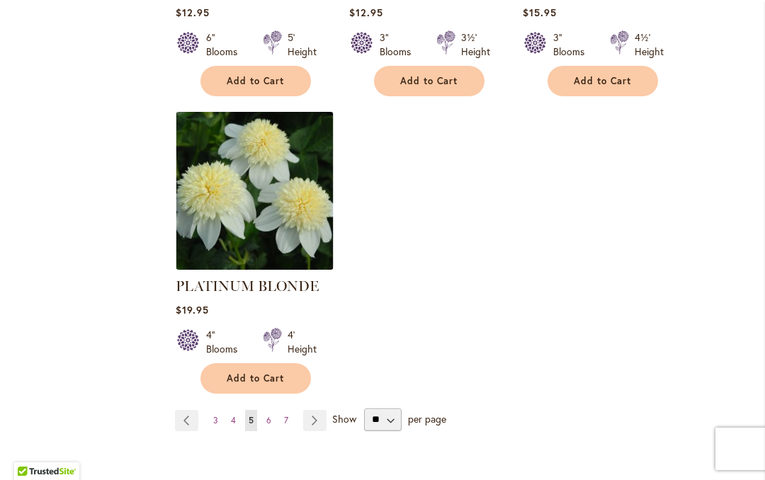
scroll to position [6740, 0]
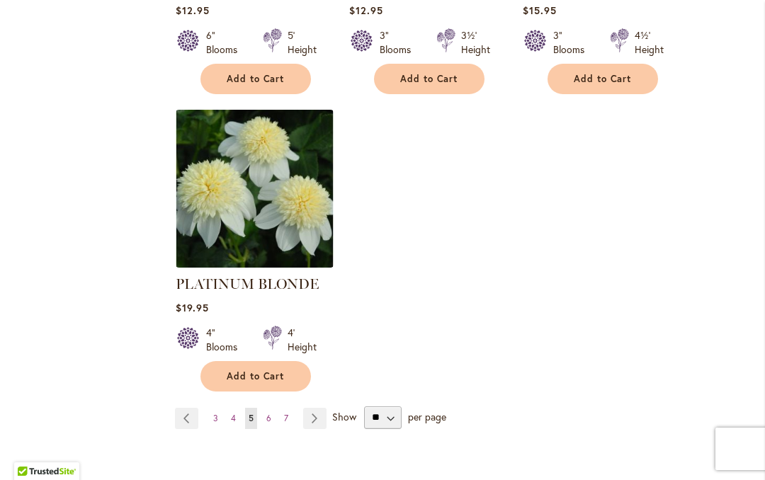
click at [317, 408] on link "Page Next" at bounding box center [314, 418] width 23 height 21
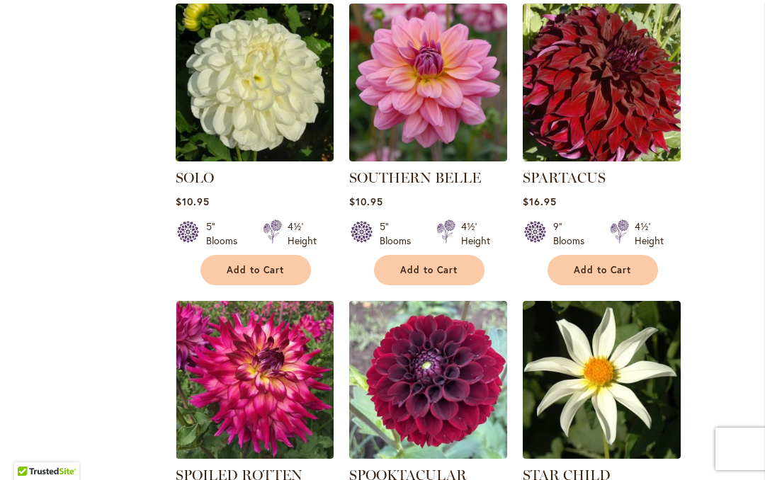
scroll to position [3435, 0]
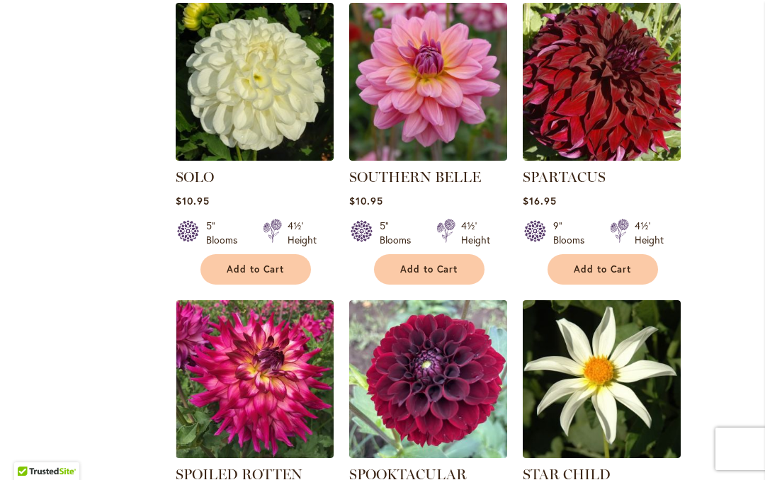
click at [621, 94] on img at bounding box center [602, 82] width 158 height 158
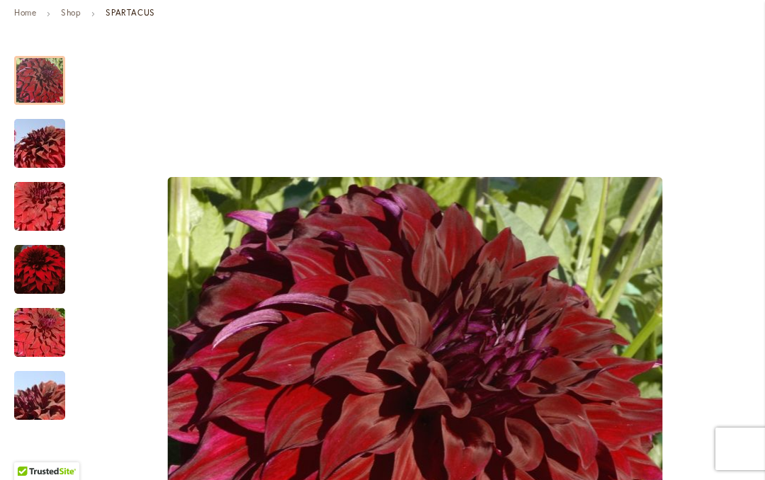
scroll to position [239, 0]
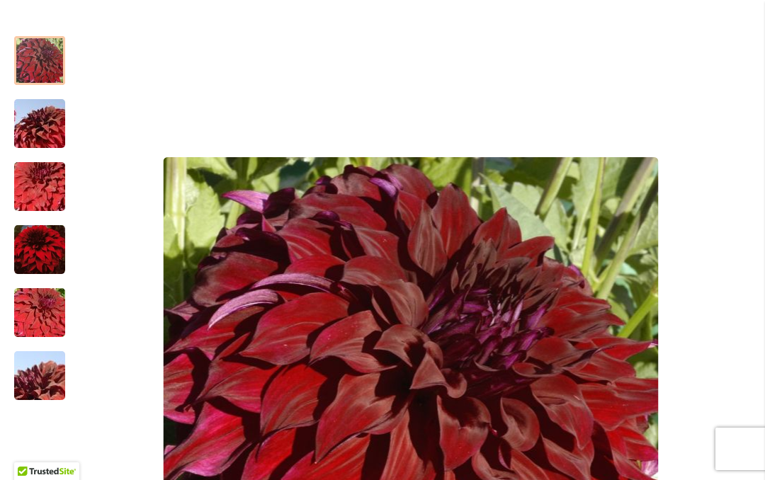
click at [35, 123] on img "Spartacus" at bounding box center [40, 124] width 102 height 68
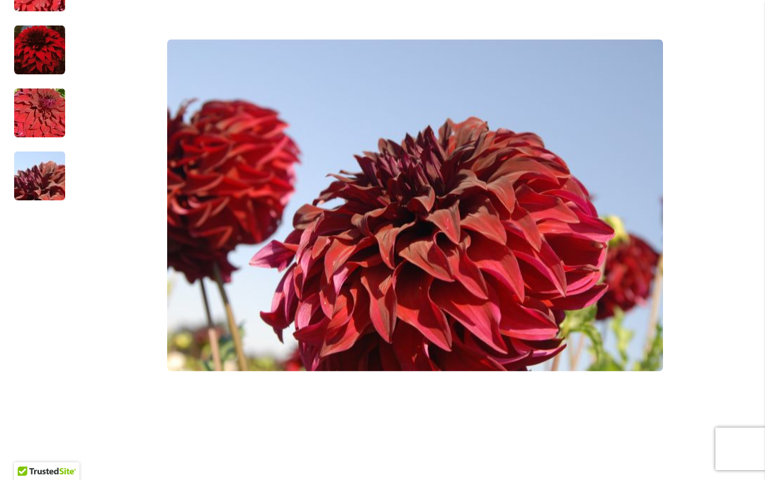
scroll to position [341, 0]
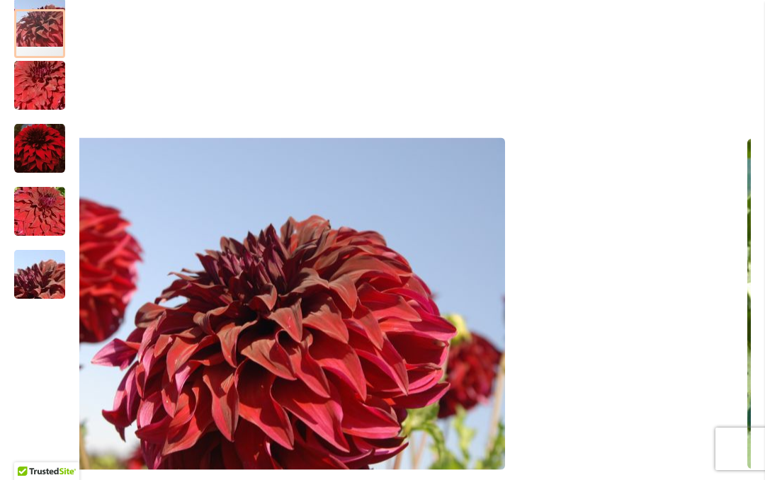
click at [33, 91] on img "Spartacus" at bounding box center [40, 86] width 102 height 68
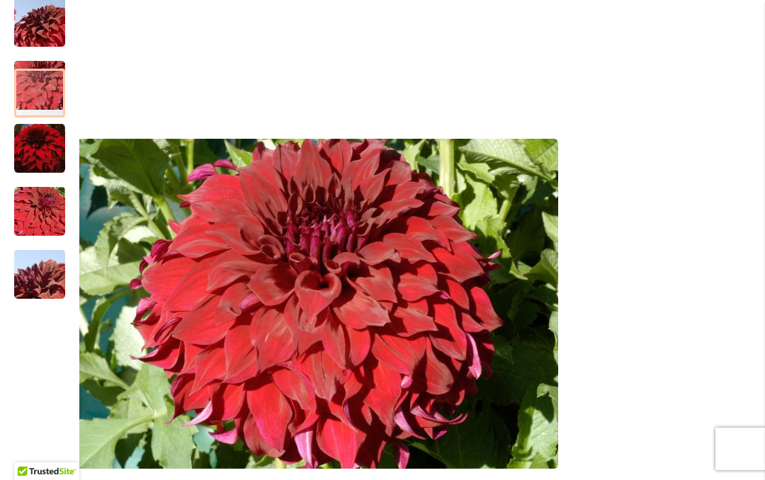
click at [38, 149] on img "Spartacus" at bounding box center [39, 149] width 51 height 52
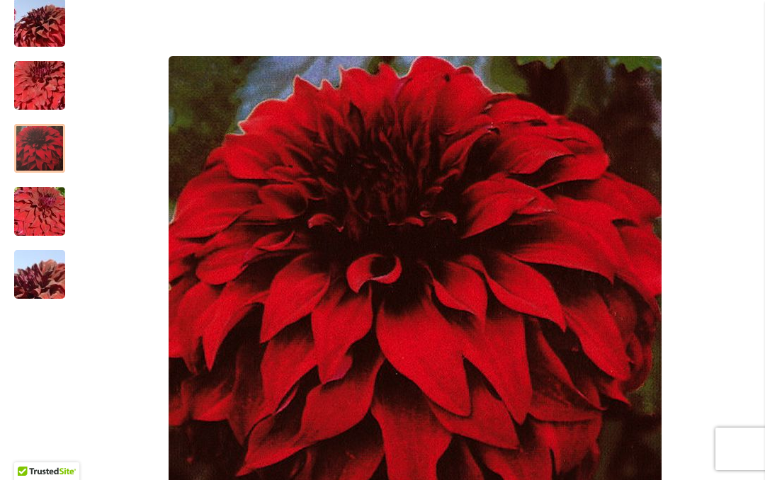
click at [35, 209] on img "Spartacus" at bounding box center [40, 212] width 102 height 68
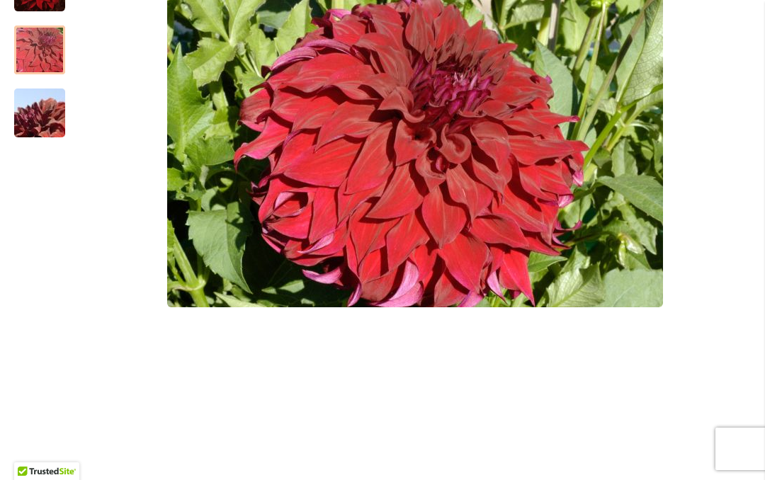
scroll to position [477, 0]
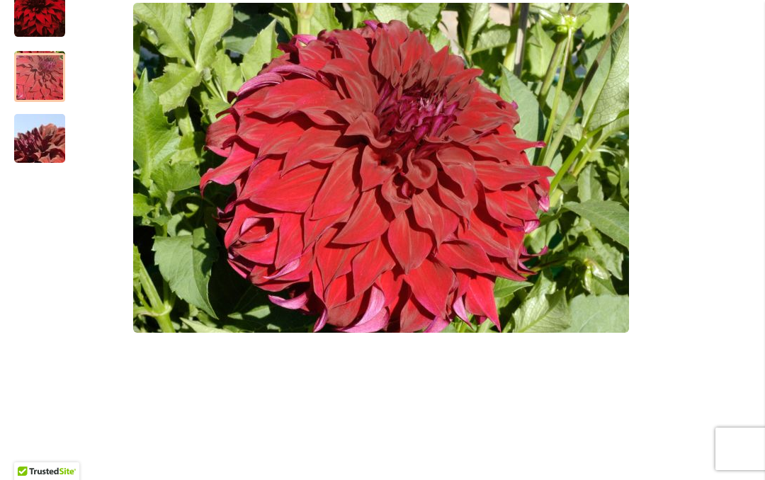
click at [48, 148] on img "Spartacus" at bounding box center [40, 139] width 102 height 68
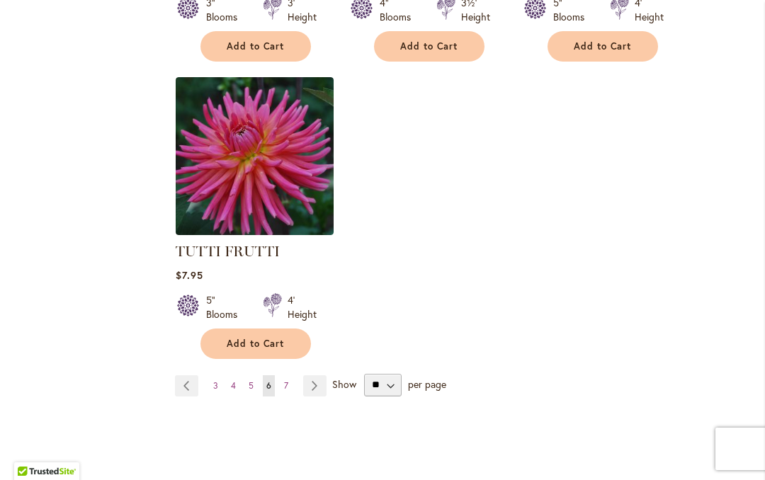
scroll to position [6675, 0]
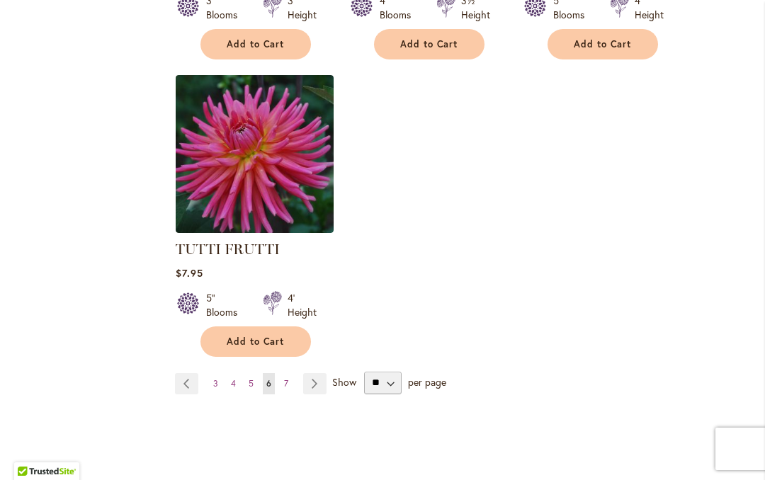
click at [318, 373] on link "Page Next" at bounding box center [314, 383] width 23 height 21
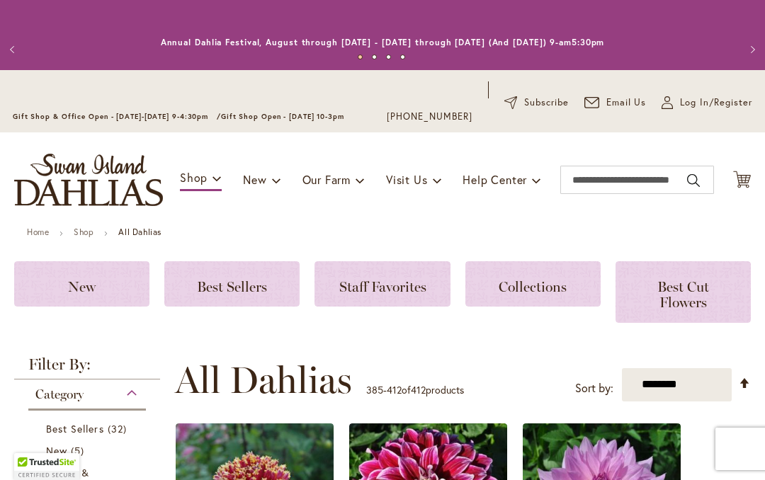
scroll to position [387, 0]
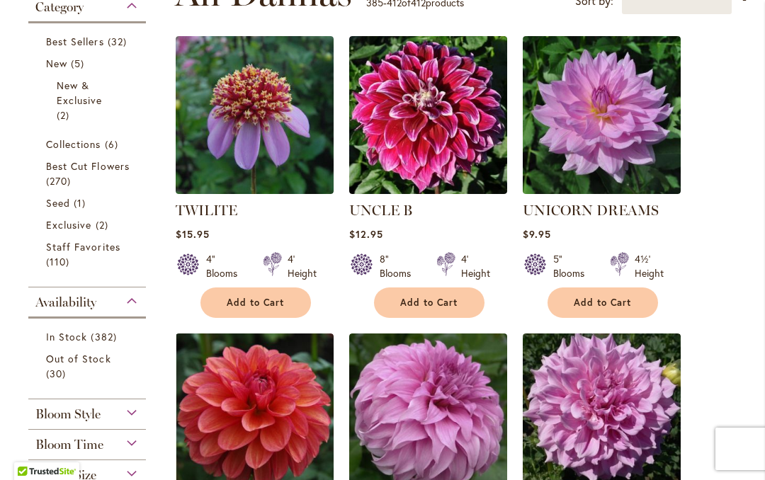
click at [636, 421] on img at bounding box center [602, 413] width 158 height 158
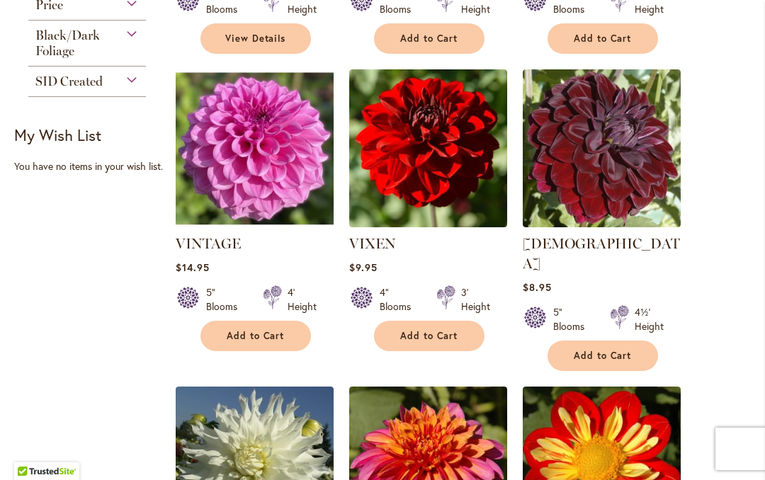
scroll to position [946, 0]
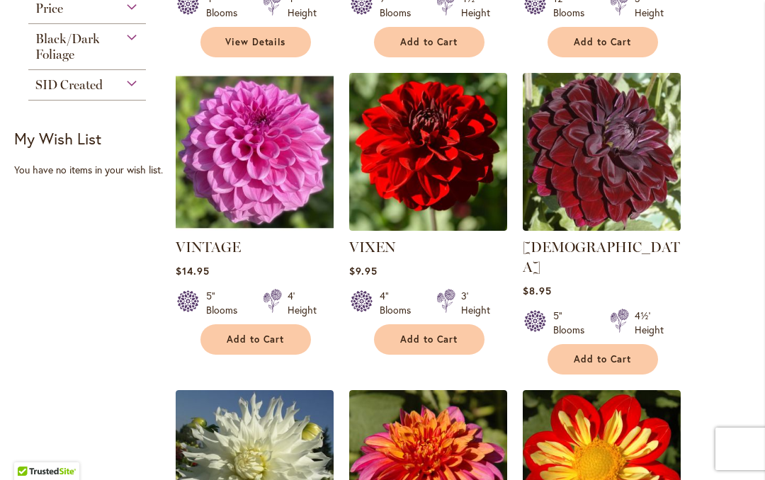
click at [642, 203] on img at bounding box center [602, 152] width 158 height 158
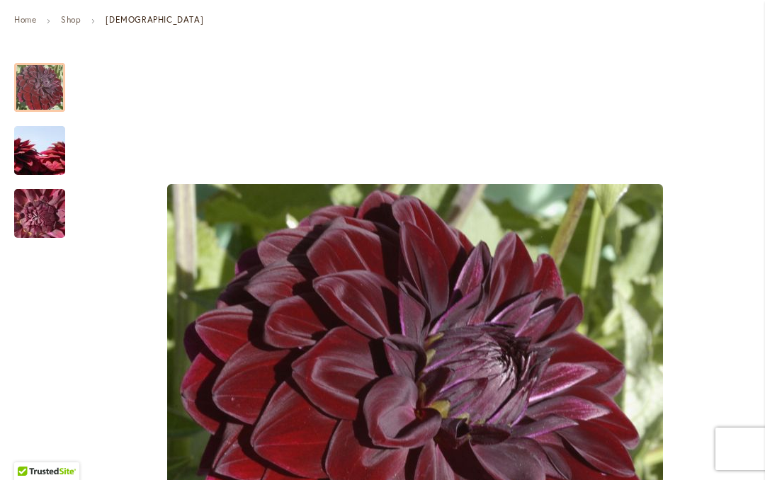
scroll to position [213, 0]
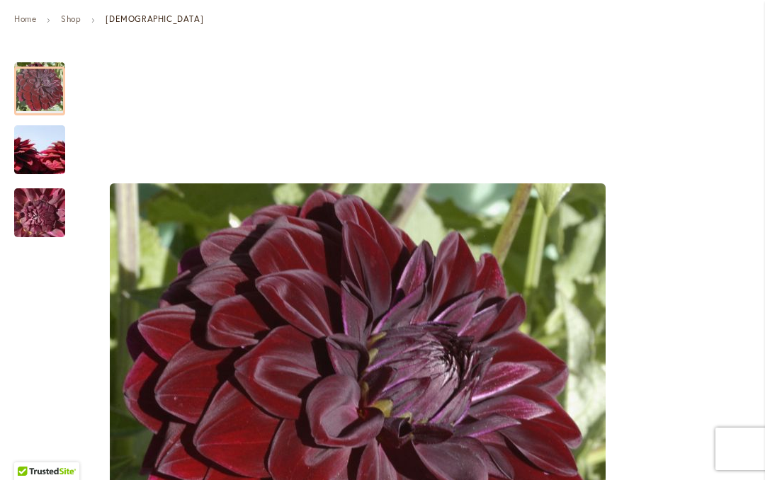
click at [34, 151] on img "VOODOO" at bounding box center [40, 150] width 102 height 68
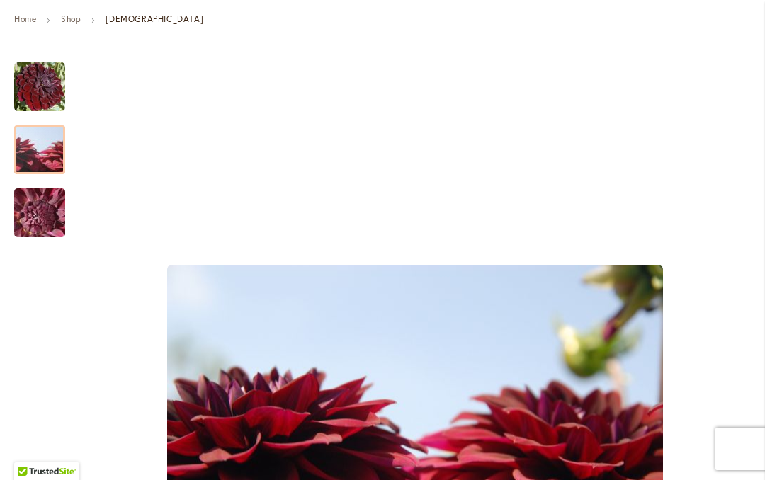
click at [38, 222] on img "VOODOO" at bounding box center [40, 213] width 102 height 77
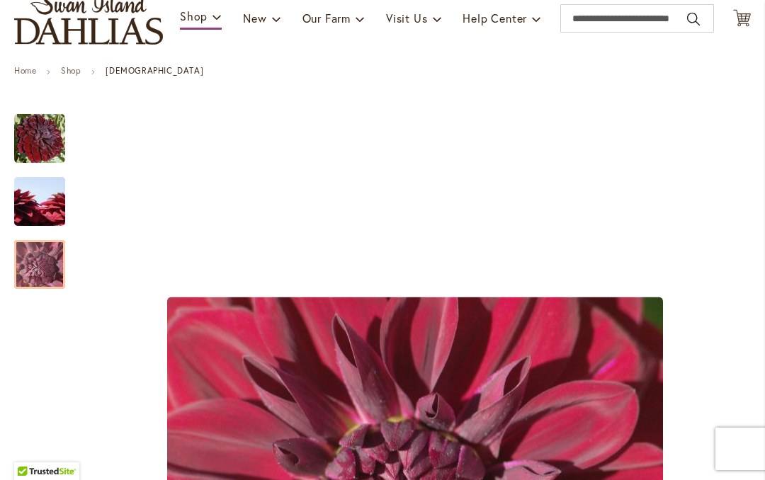
scroll to position [162, 0]
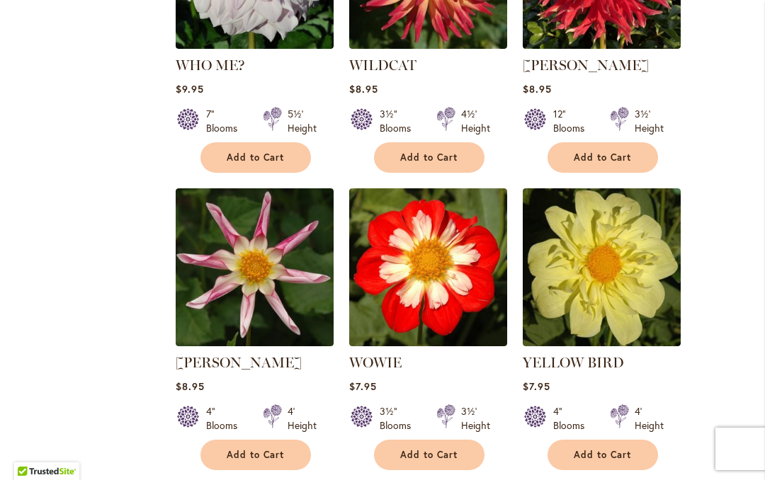
scroll to position [2039, 0]
